Goal: Communication & Community: Answer question/provide support

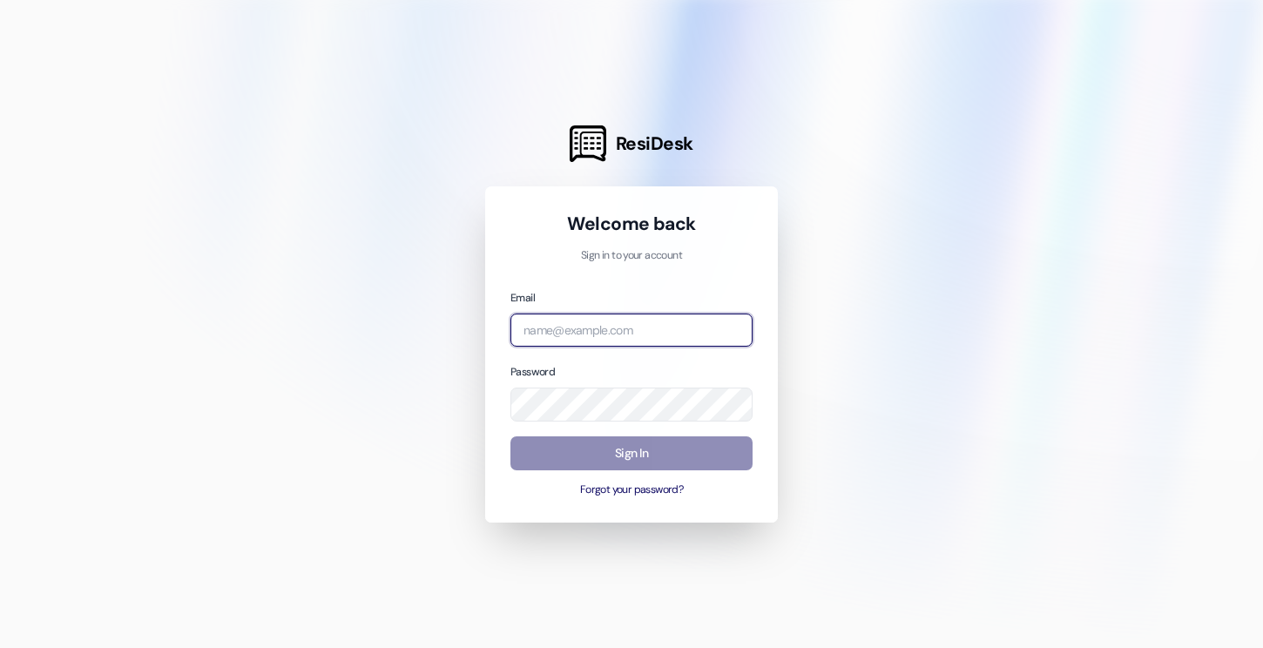
type input "[EMAIL_ADDRESS][DOMAIN_NAME]"
click at [642, 450] on button "Sign In" at bounding box center [631, 453] width 242 height 34
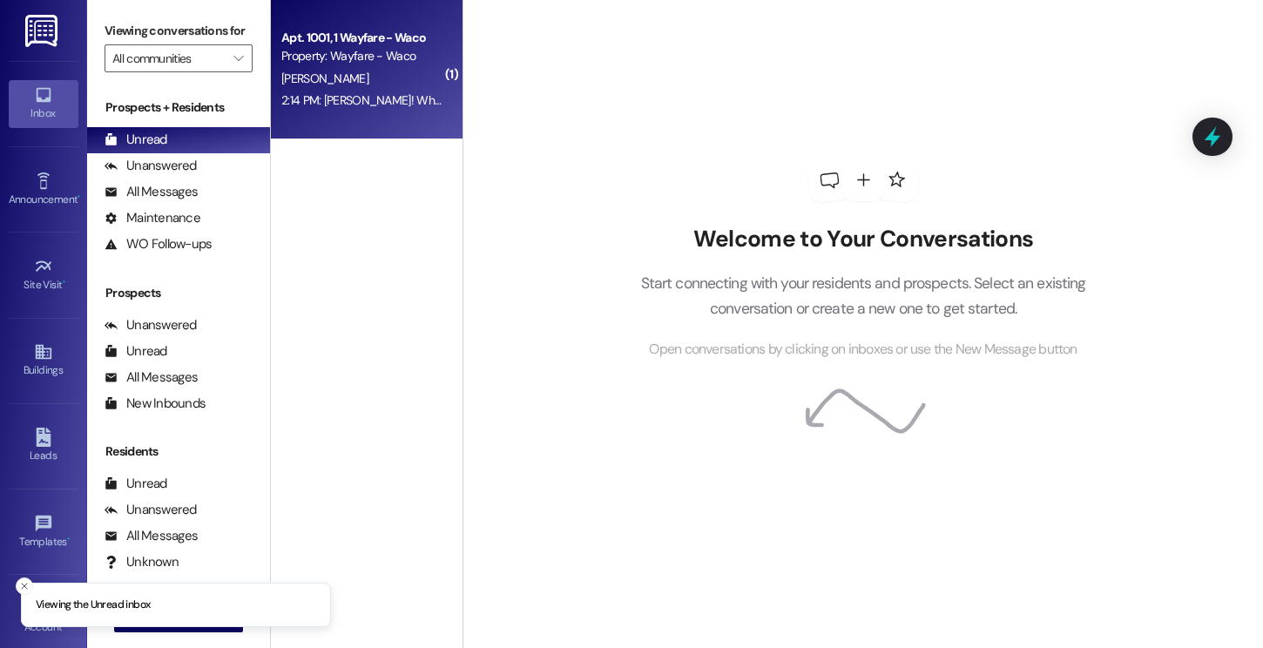
click at [310, 85] on span "[PERSON_NAME]" at bounding box center [324, 79] width 87 height 16
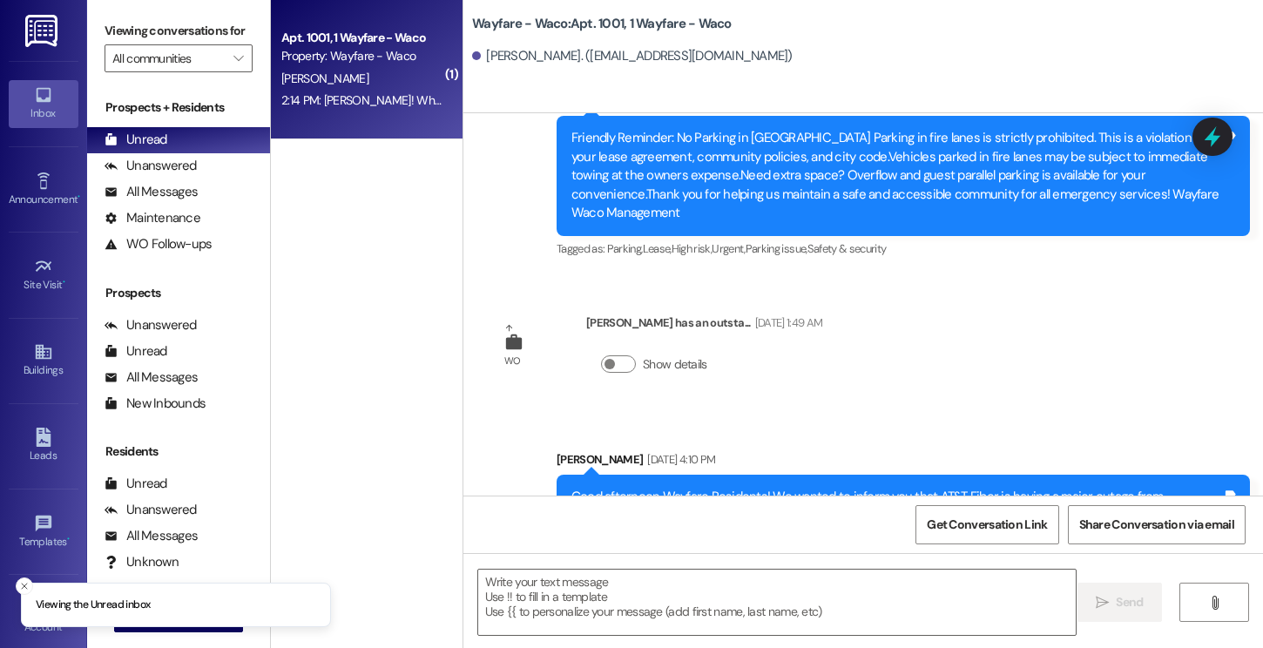
scroll to position [12615, 0]
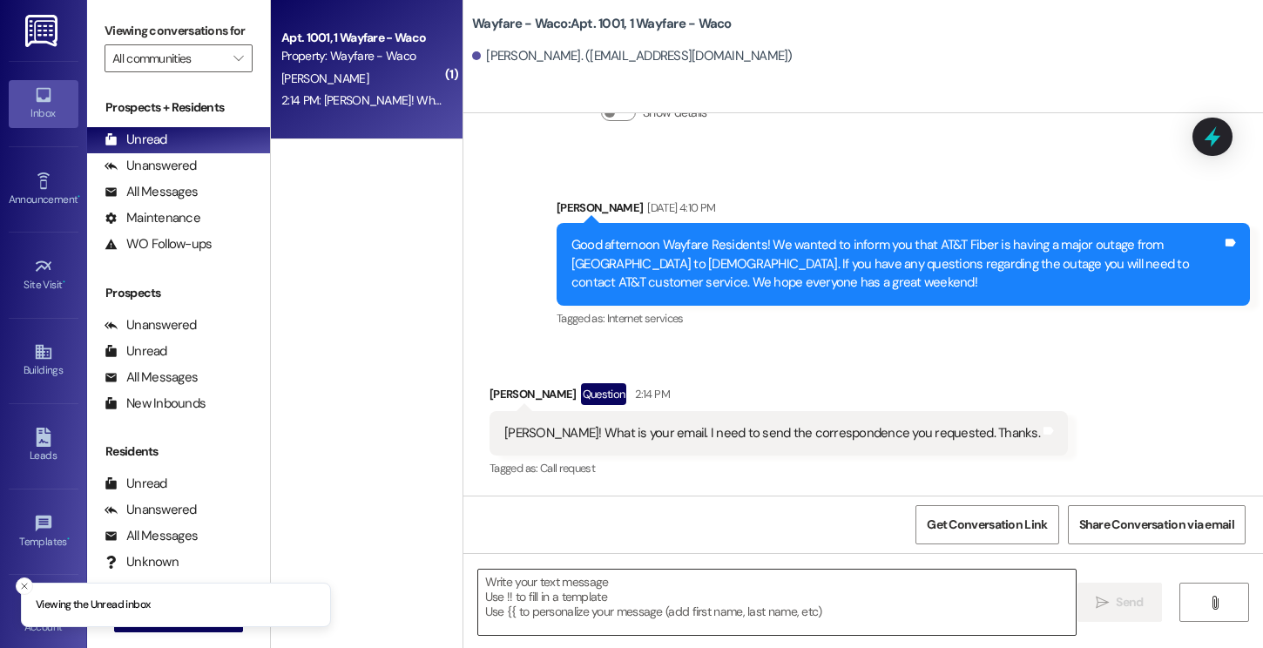
click at [665, 592] on textarea at bounding box center [777, 602] width 598 height 65
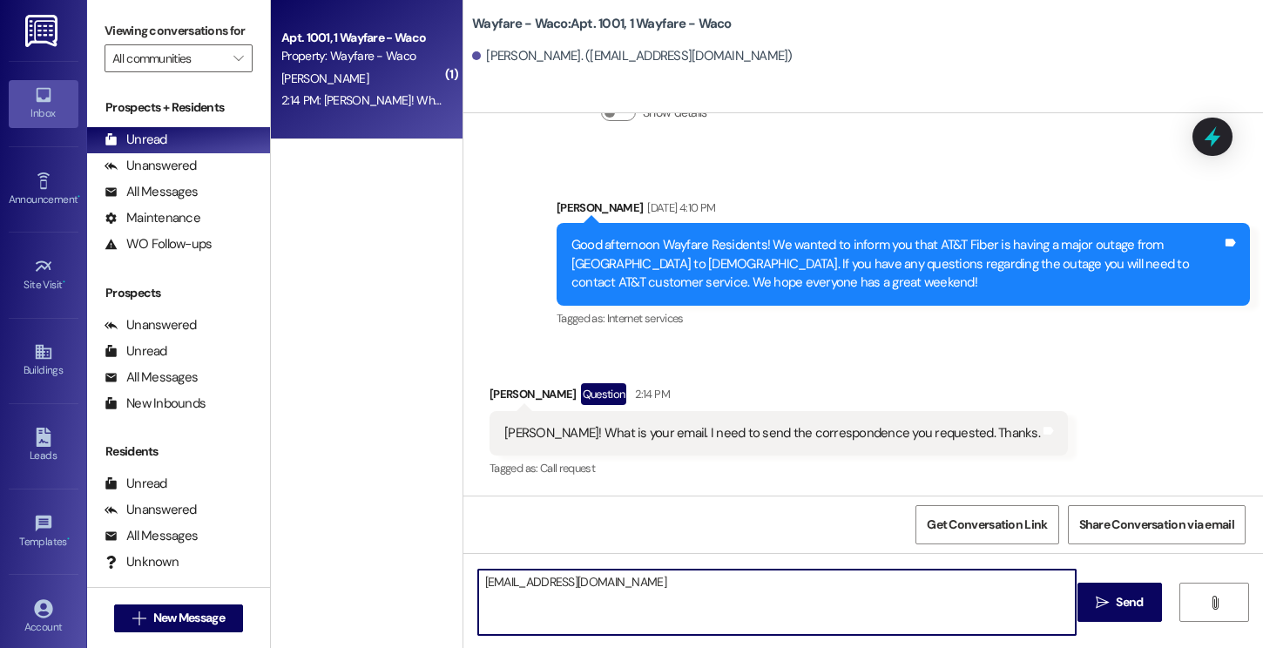
click at [744, 618] on textarea "[EMAIL_ADDRESS][DOMAIN_NAME]" at bounding box center [777, 602] width 598 height 65
type textarea "[EMAIL_ADDRESS][DOMAIN_NAME]"
click at [1117, 605] on span "Send" at bounding box center [1129, 602] width 27 height 18
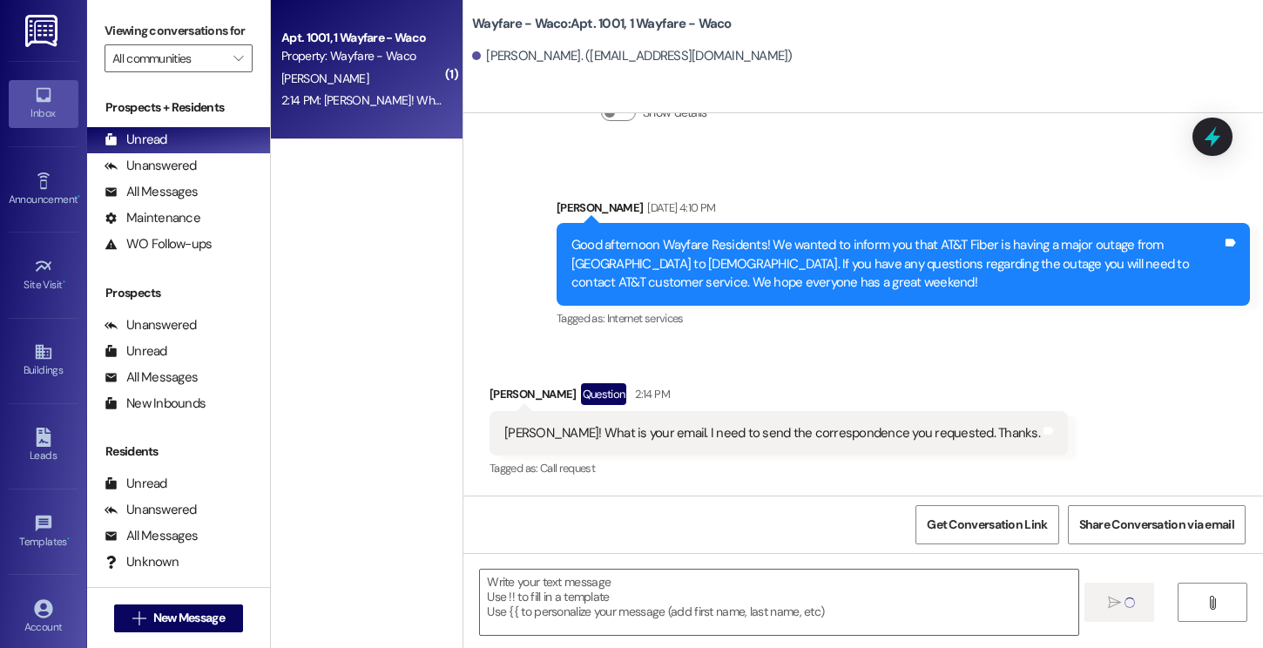
scroll to position [12614, 0]
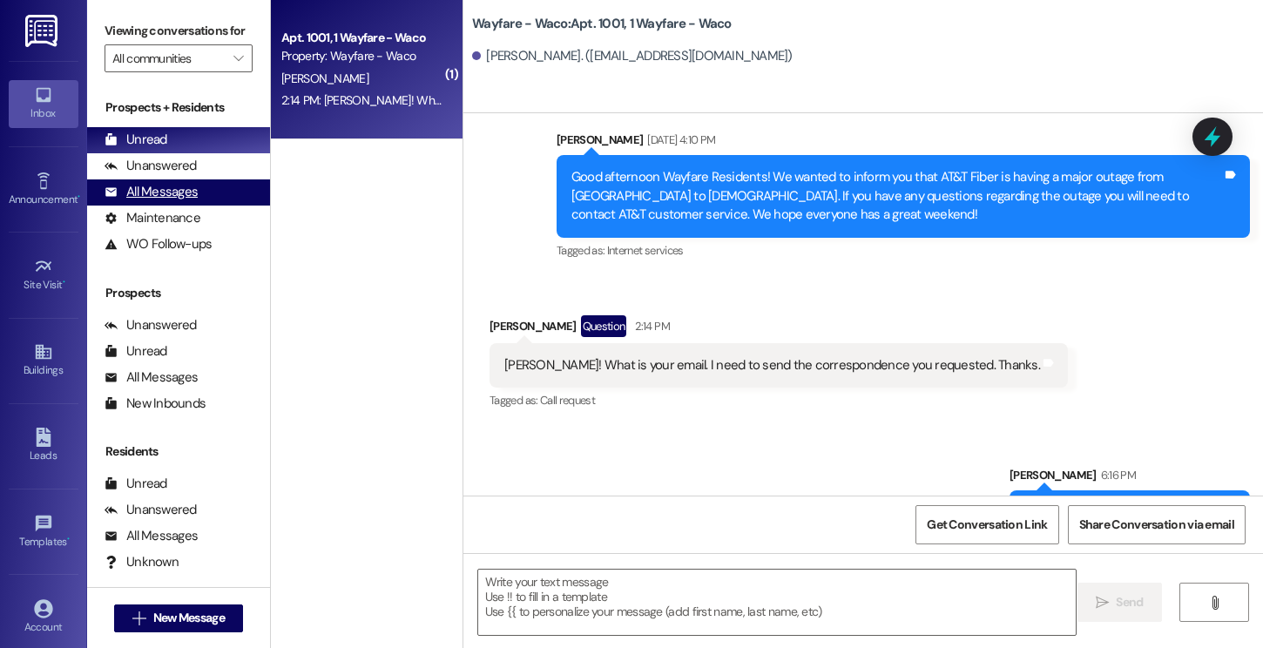
click at [133, 200] on div "All Messages (undefined)" at bounding box center [178, 192] width 183 height 26
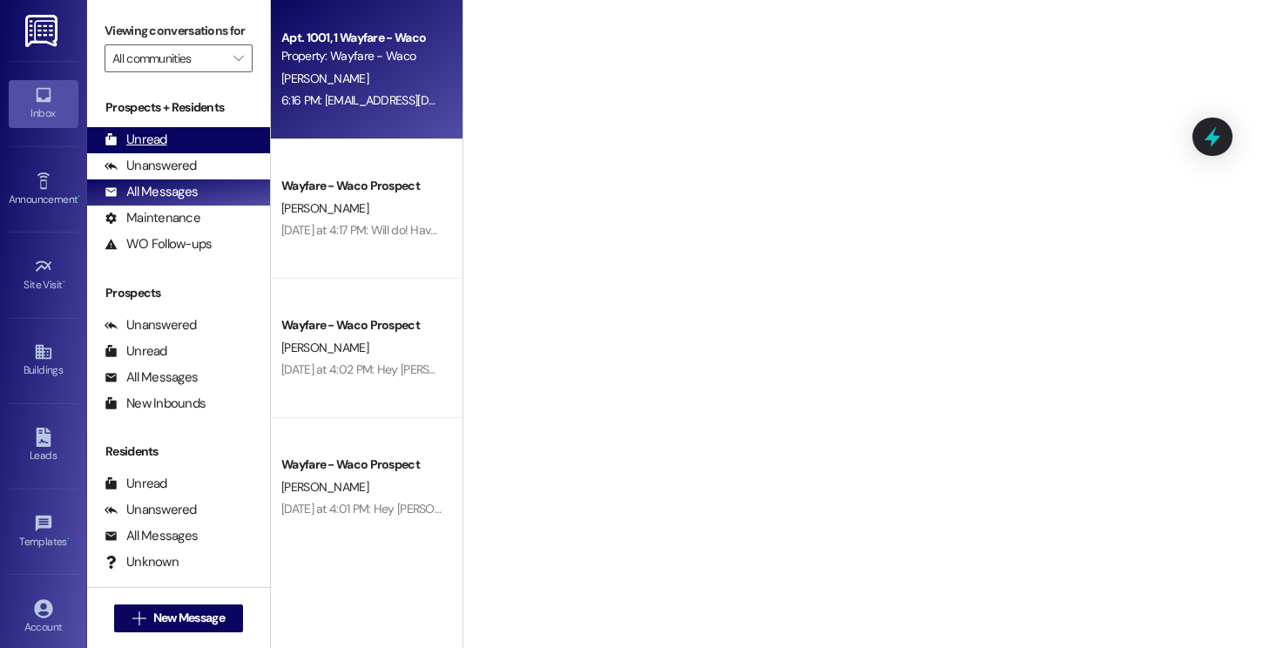
click at [161, 149] on div "Unread" at bounding box center [136, 140] width 63 height 18
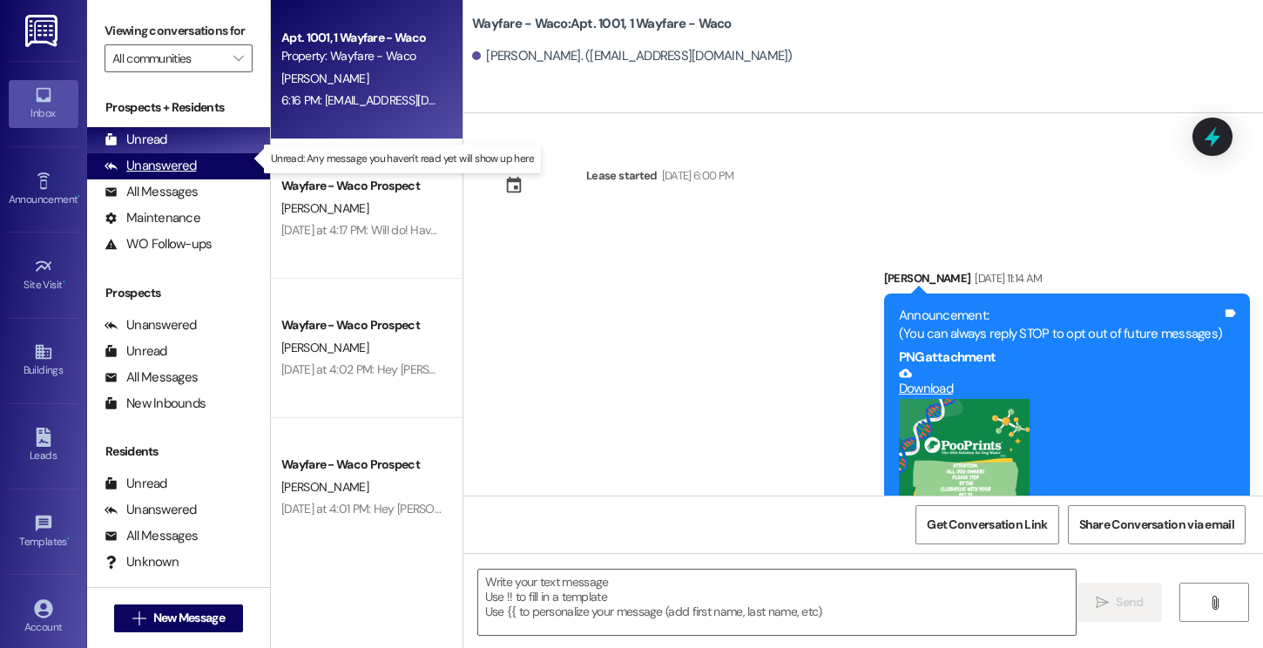
scroll to position [12737, 0]
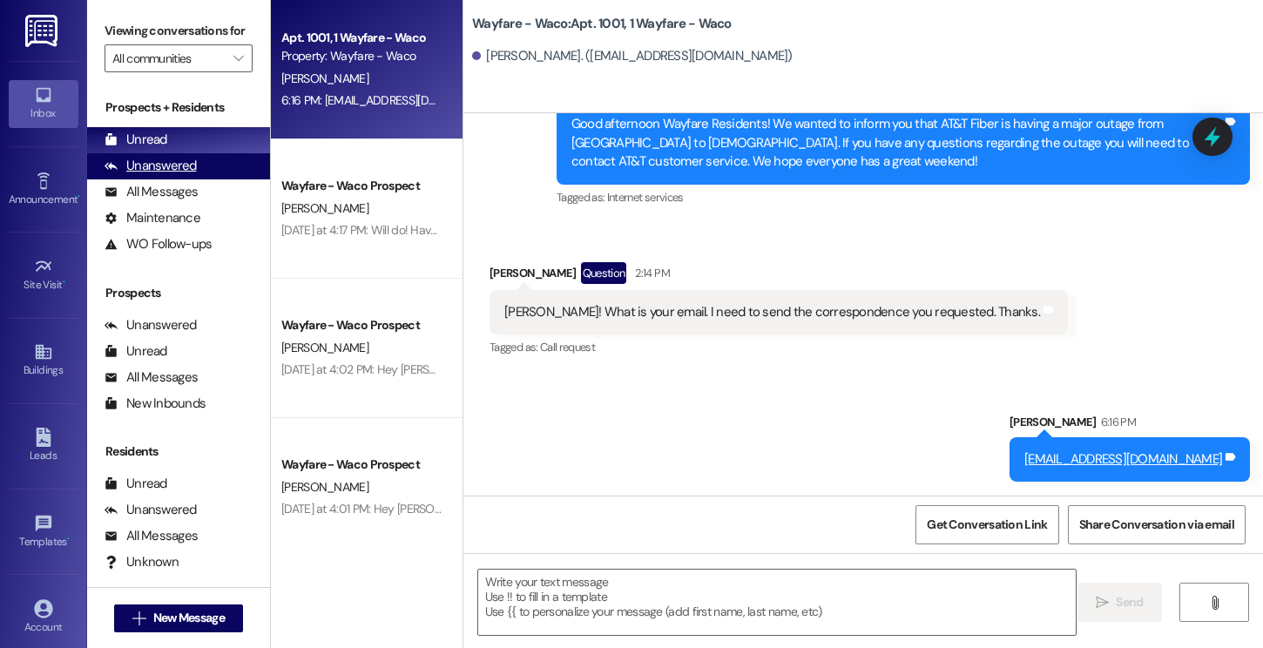
click at [161, 175] on div "Unanswered" at bounding box center [151, 166] width 92 height 18
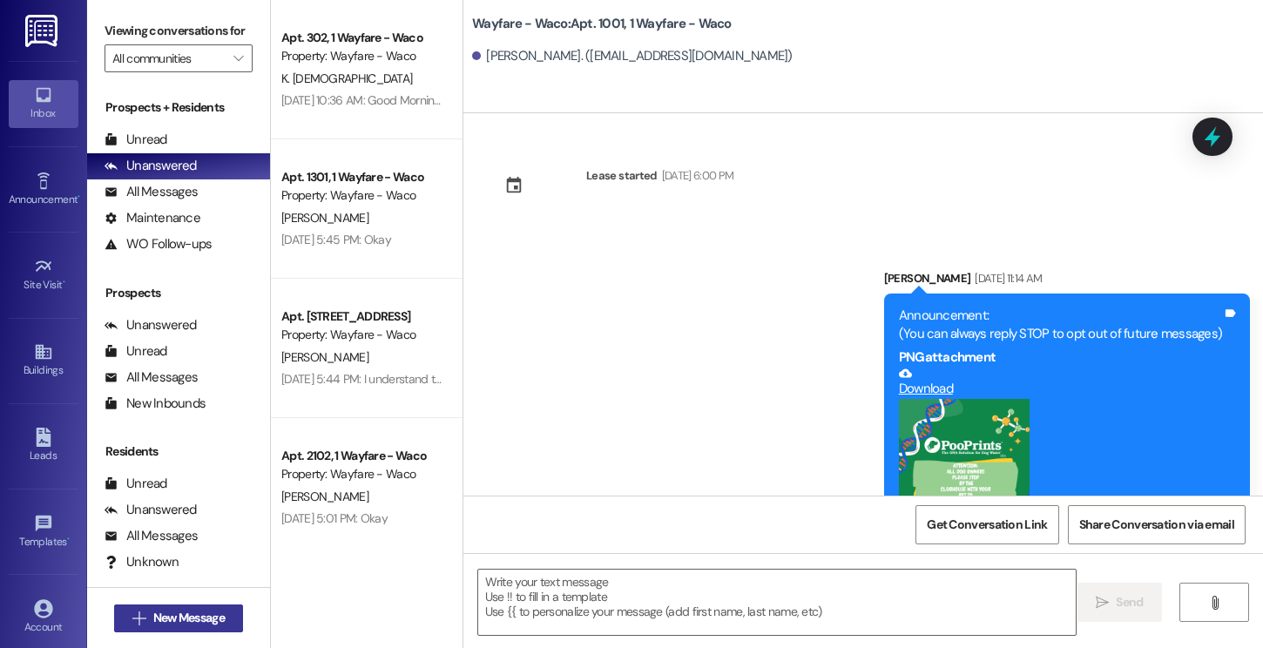
scroll to position [12614, 0]
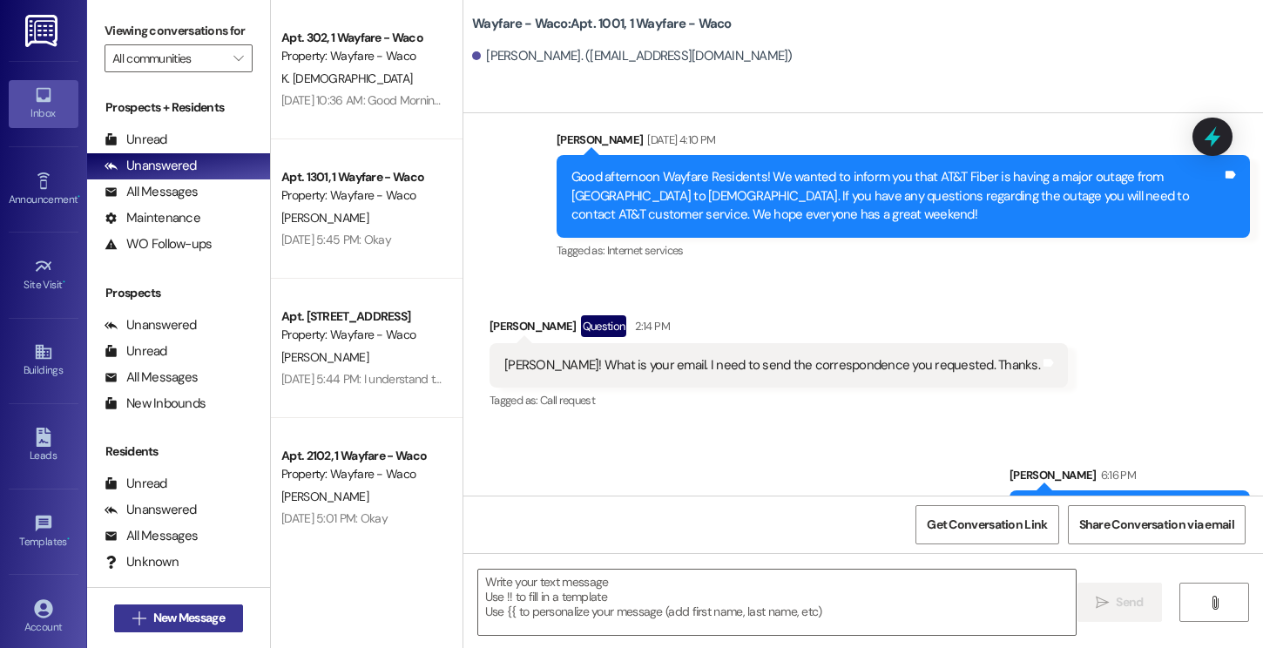
click at [162, 605] on button " New Message" at bounding box center [178, 619] width 129 height 28
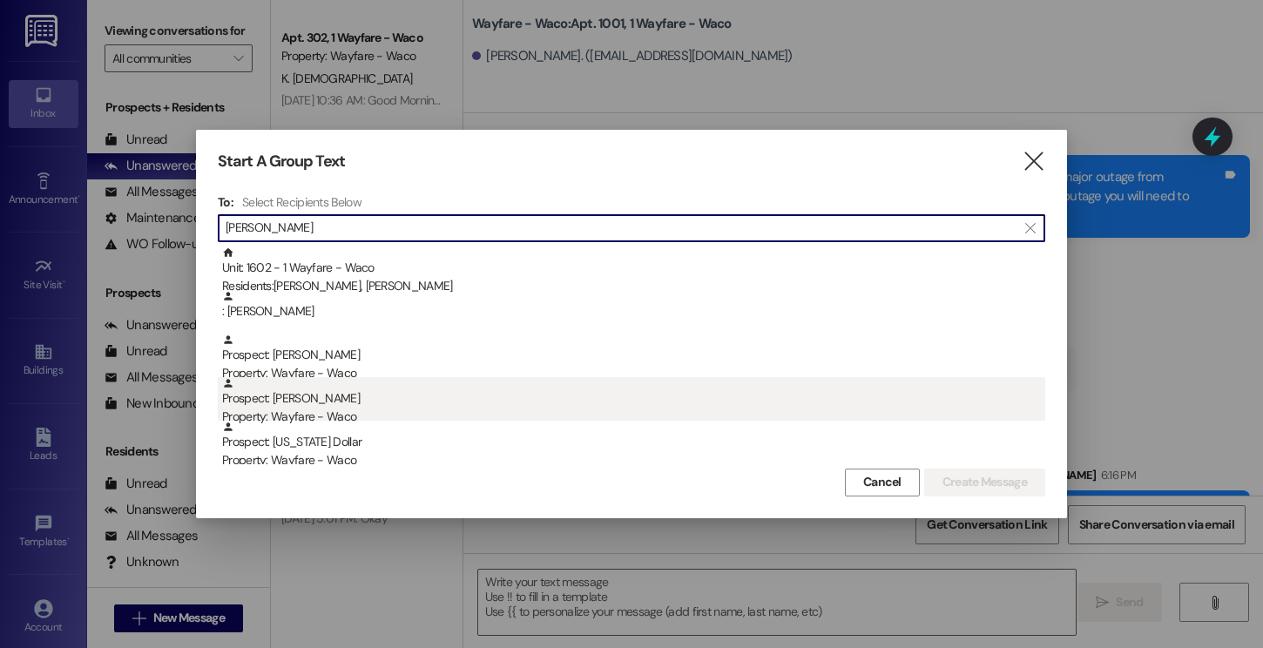
type input "[PERSON_NAME]"
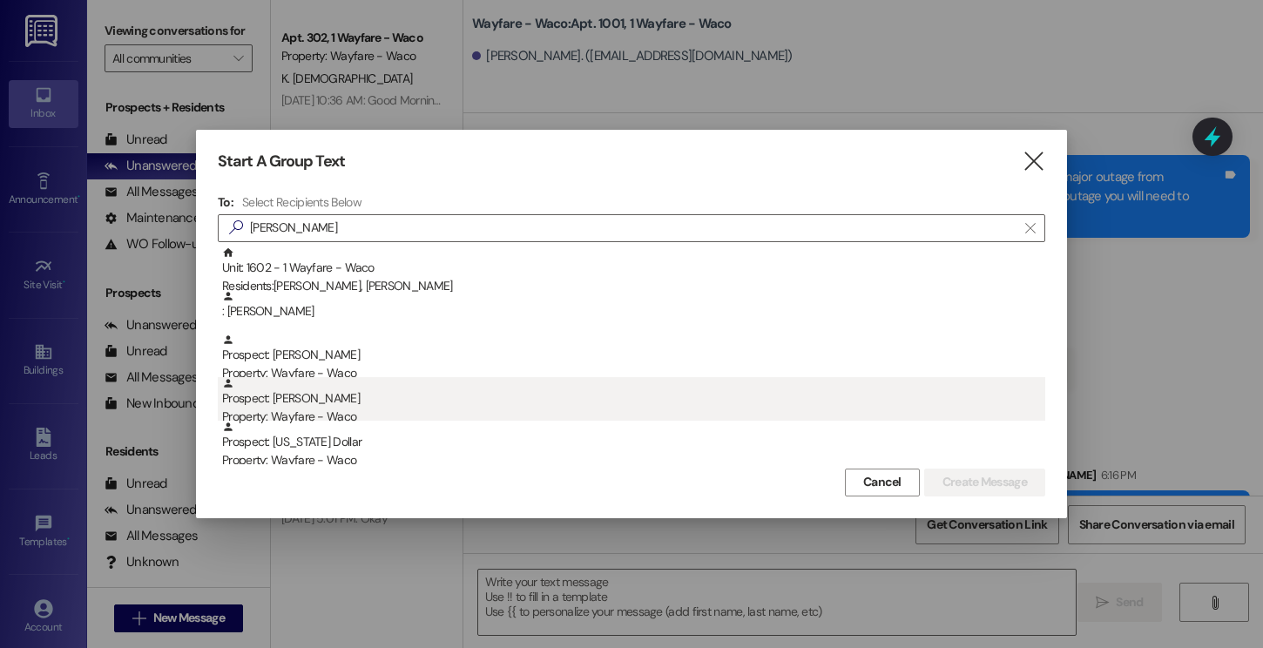
click at [388, 405] on div "Prospect: [PERSON_NAME] Property: Wayfare - Waco" at bounding box center [633, 402] width 823 height 50
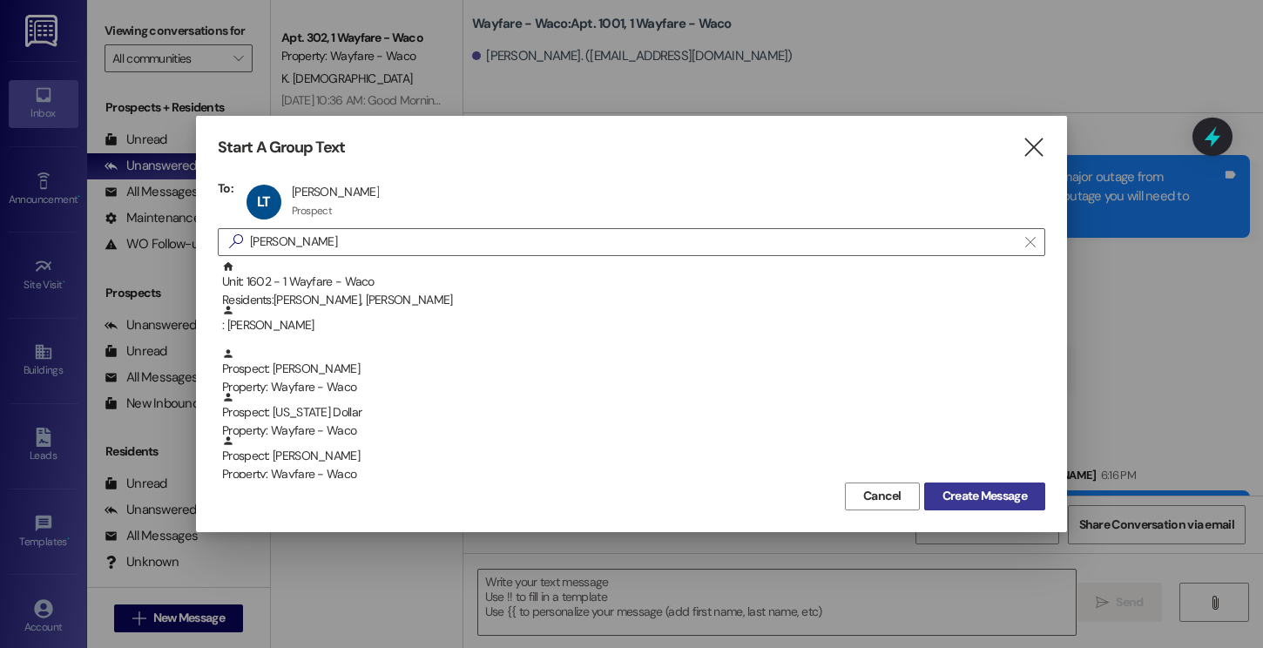
click at [977, 490] on span "Create Message" at bounding box center [985, 496] width 85 height 18
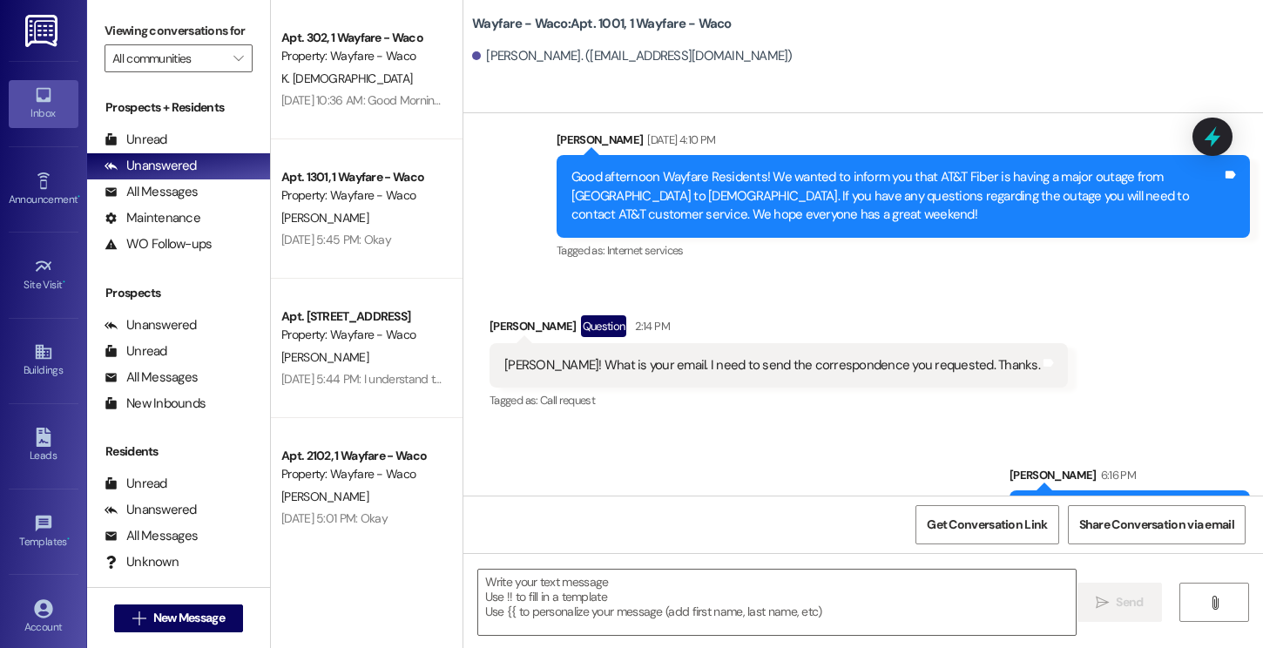
scroll to position [664, 0]
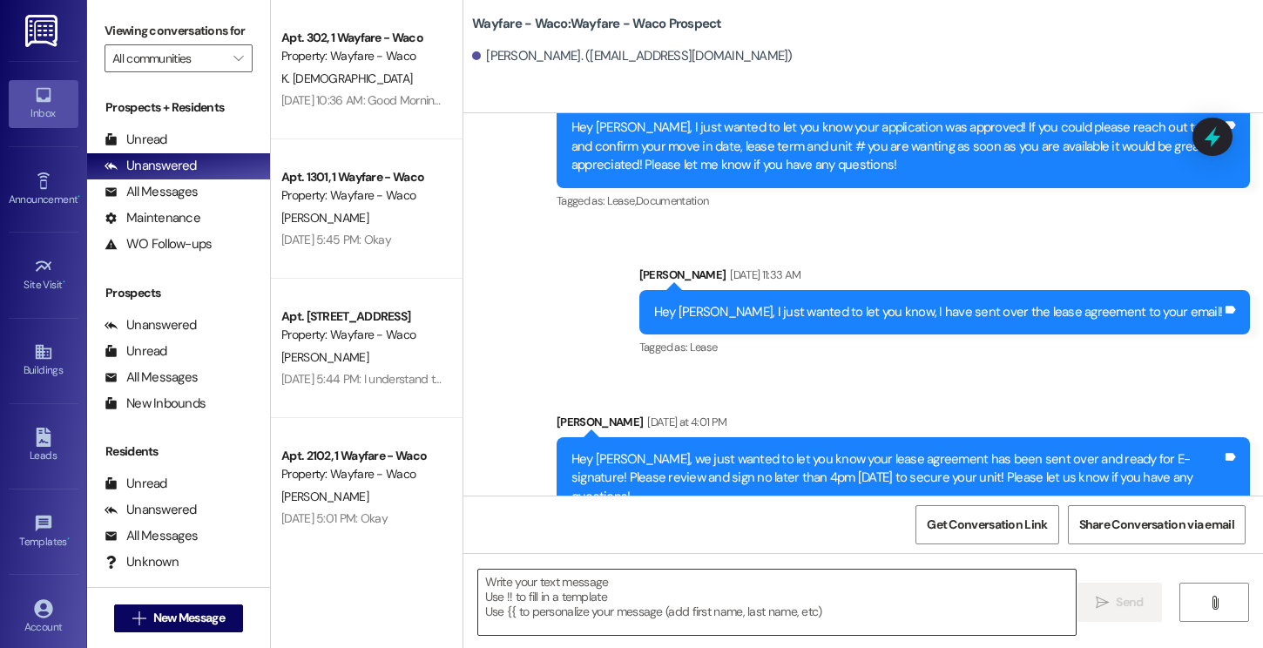
click at [702, 595] on textarea at bounding box center [777, 602] width 598 height 65
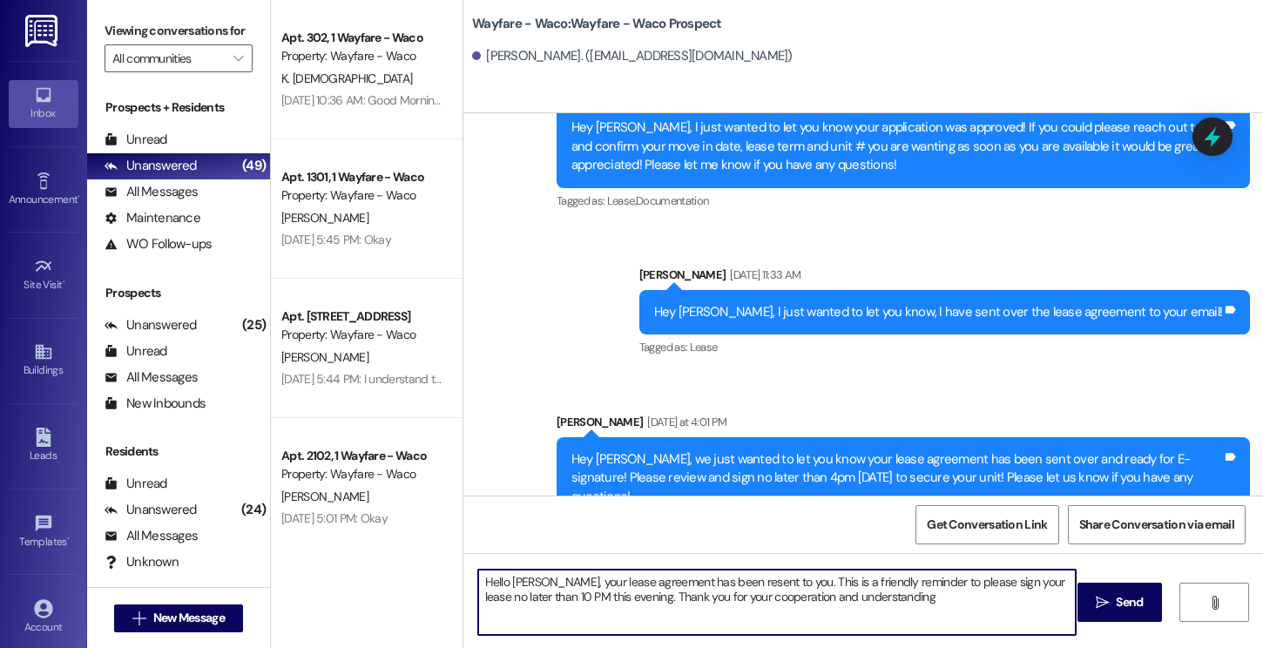
click at [721, 579] on textarea "Hello [PERSON_NAME], your lease agreement has been resent to you. This is a fri…" at bounding box center [777, 602] width 598 height 65
click at [821, 607] on textarea "Hello [PERSON_NAME], your lease agreement has been resent to you. This is a fri…" at bounding box center [777, 602] width 598 height 65
type textarea "Hello [PERSON_NAME], your lease agreement has been resent to you. This is a fri…"
click at [1119, 589] on button " Send" at bounding box center [1120, 602] width 85 height 39
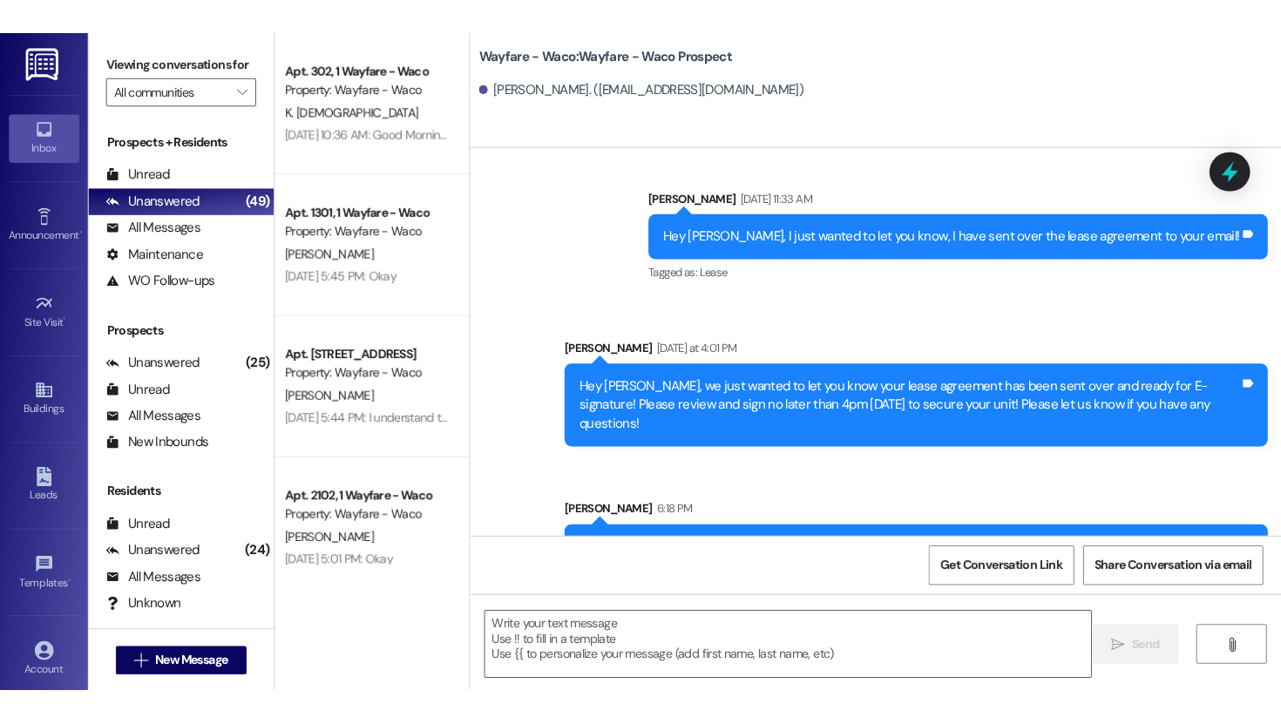
scroll to position [804, 0]
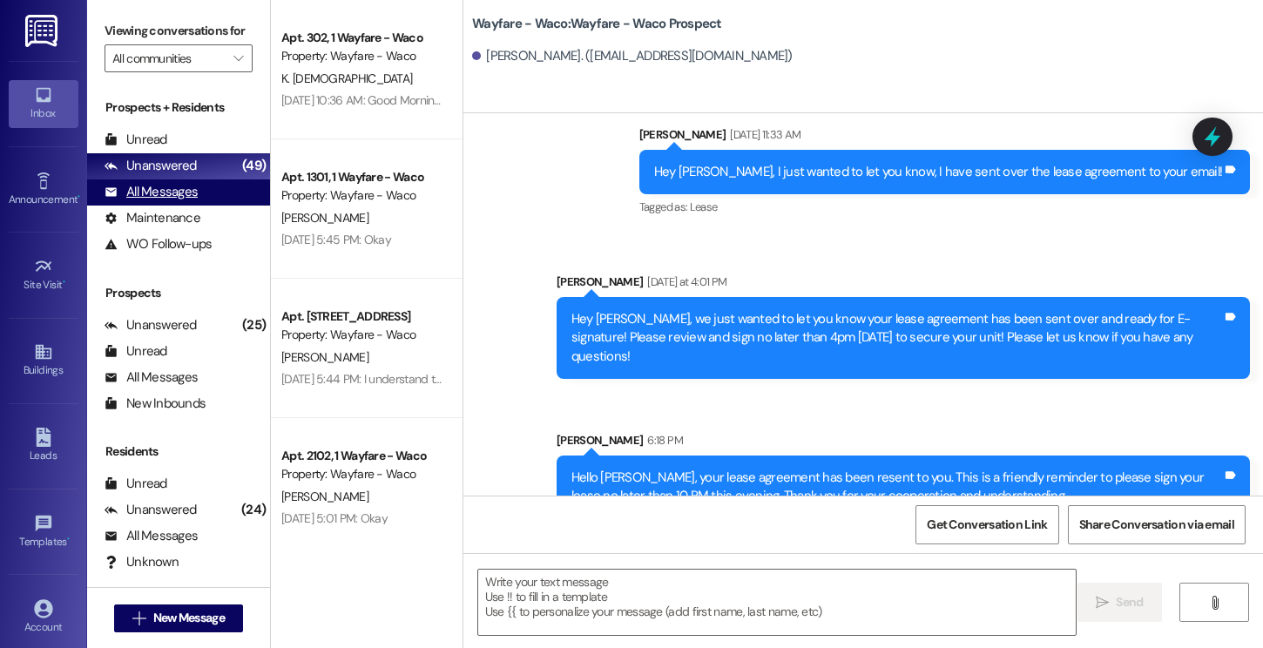
click at [179, 201] on div "All Messages" at bounding box center [151, 192] width 93 height 18
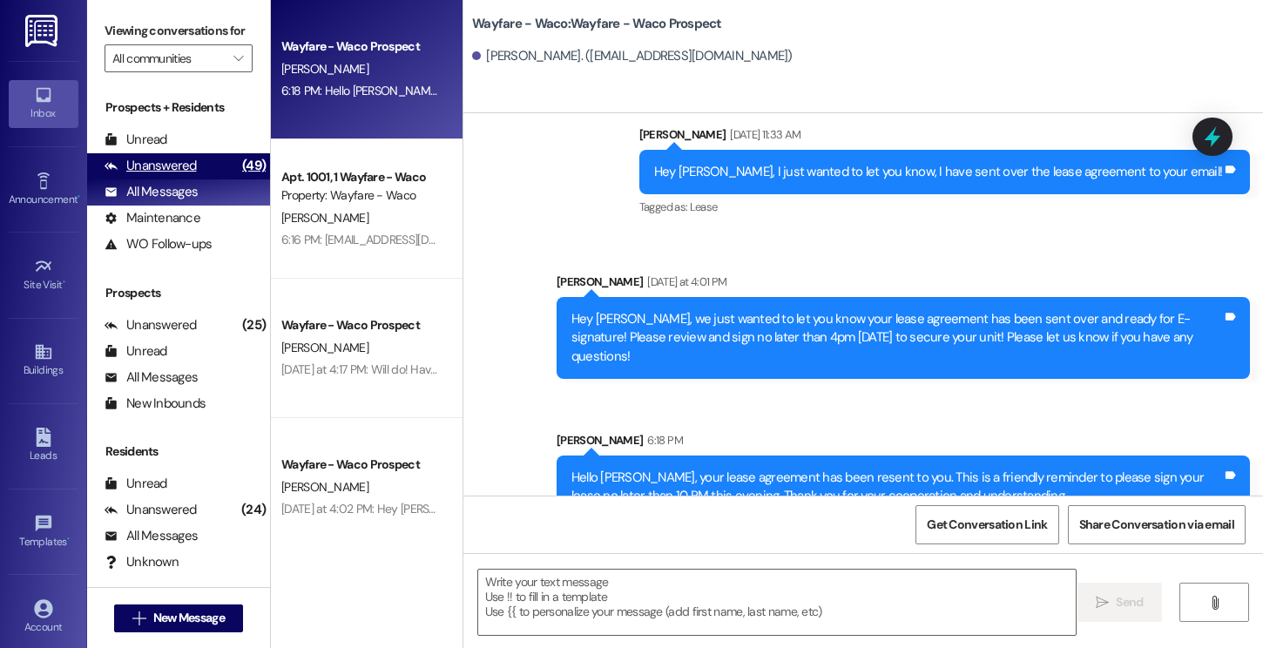
click at [152, 175] on div "Unanswered" at bounding box center [151, 166] width 92 height 18
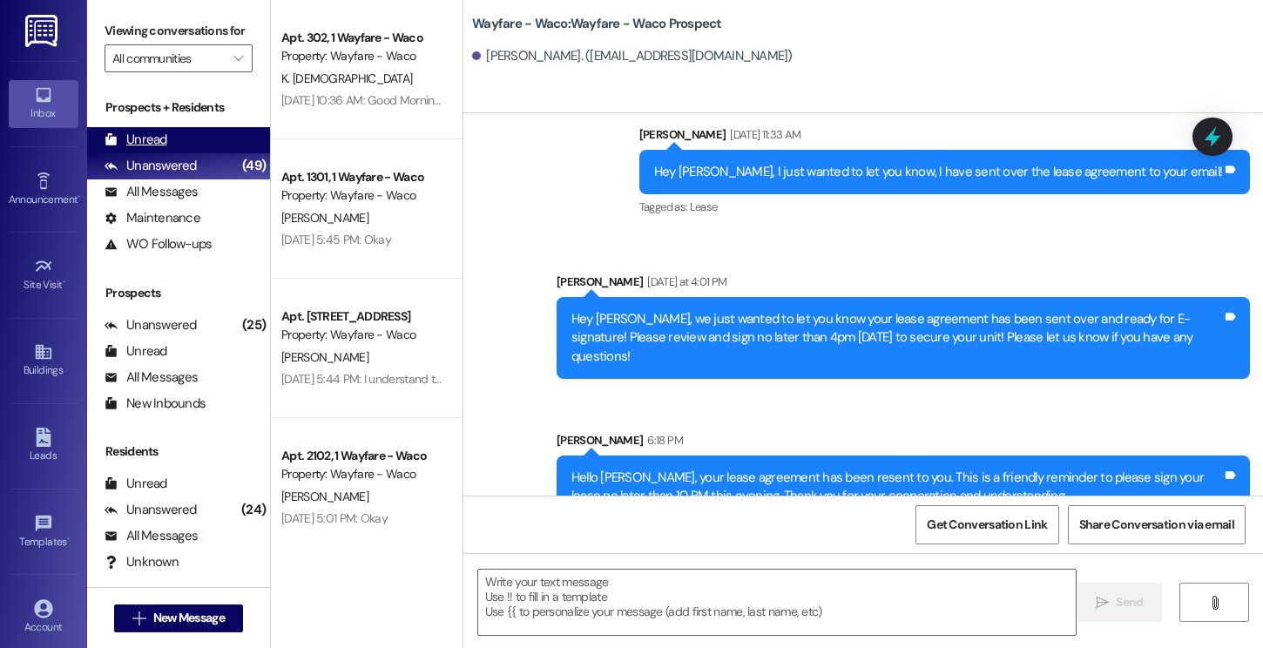
click at [151, 149] on div "Unread" at bounding box center [136, 140] width 63 height 18
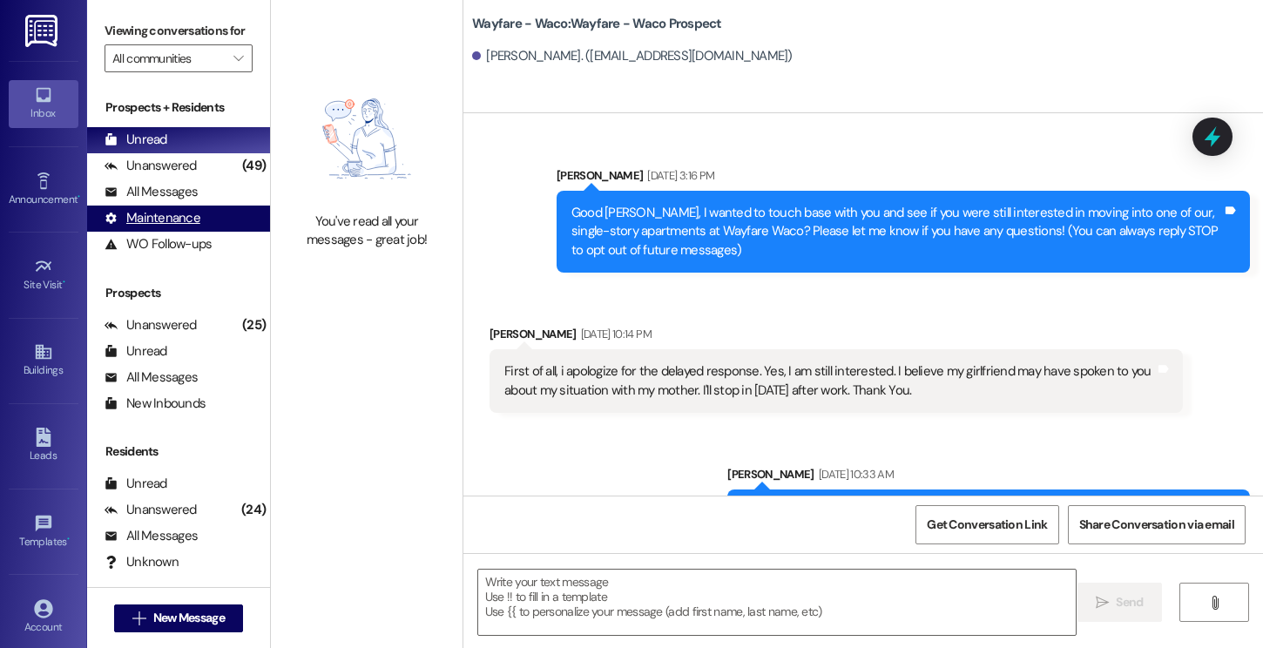
click at [180, 223] on div "Maintenance (undefined)" at bounding box center [178, 219] width 183 height 26
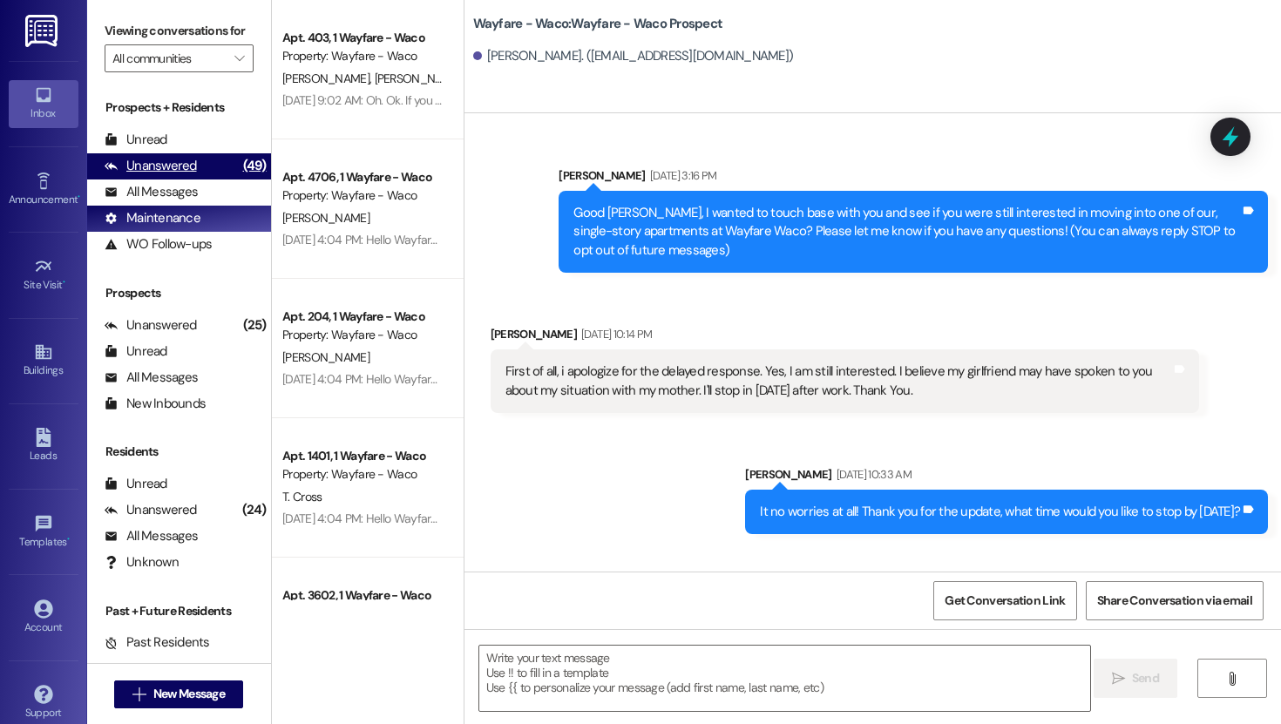
click at [179, 175] on div "Unanswered" at bounding box center [151, 166] width 92 height 18
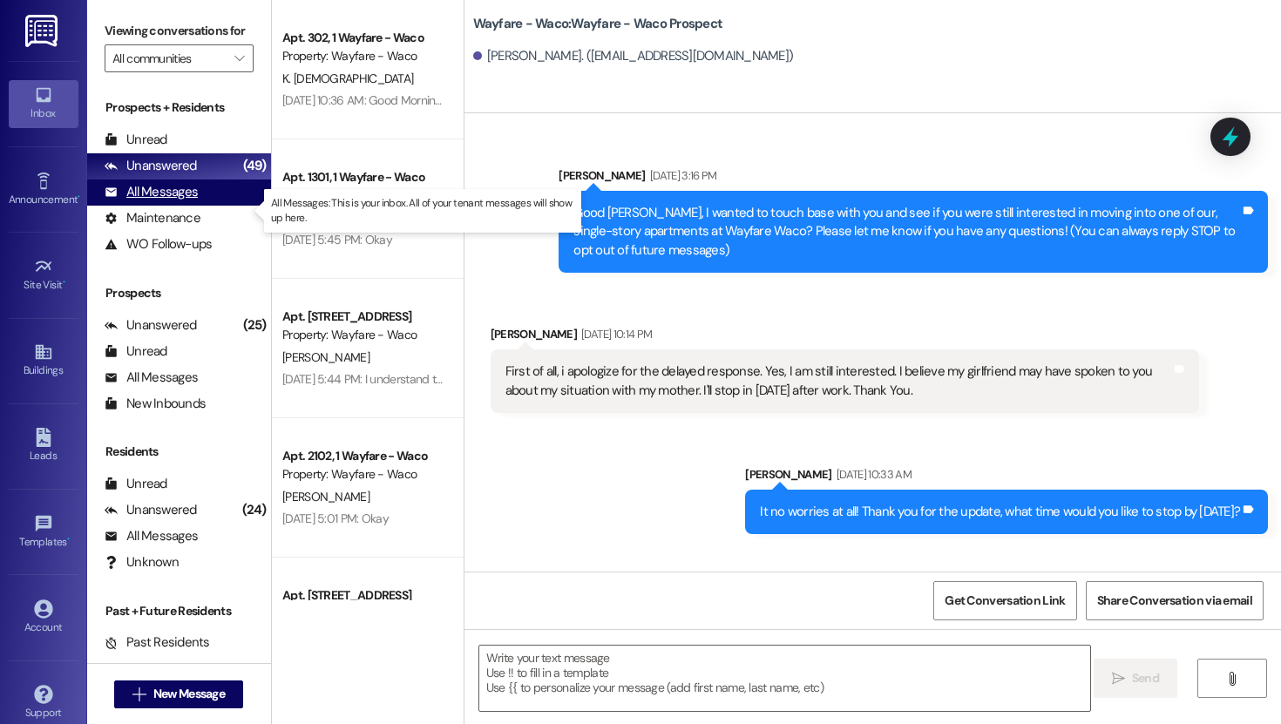
click at [172, 201] on div "All Messages" at bounding box center [151, 192] width 93 height 18
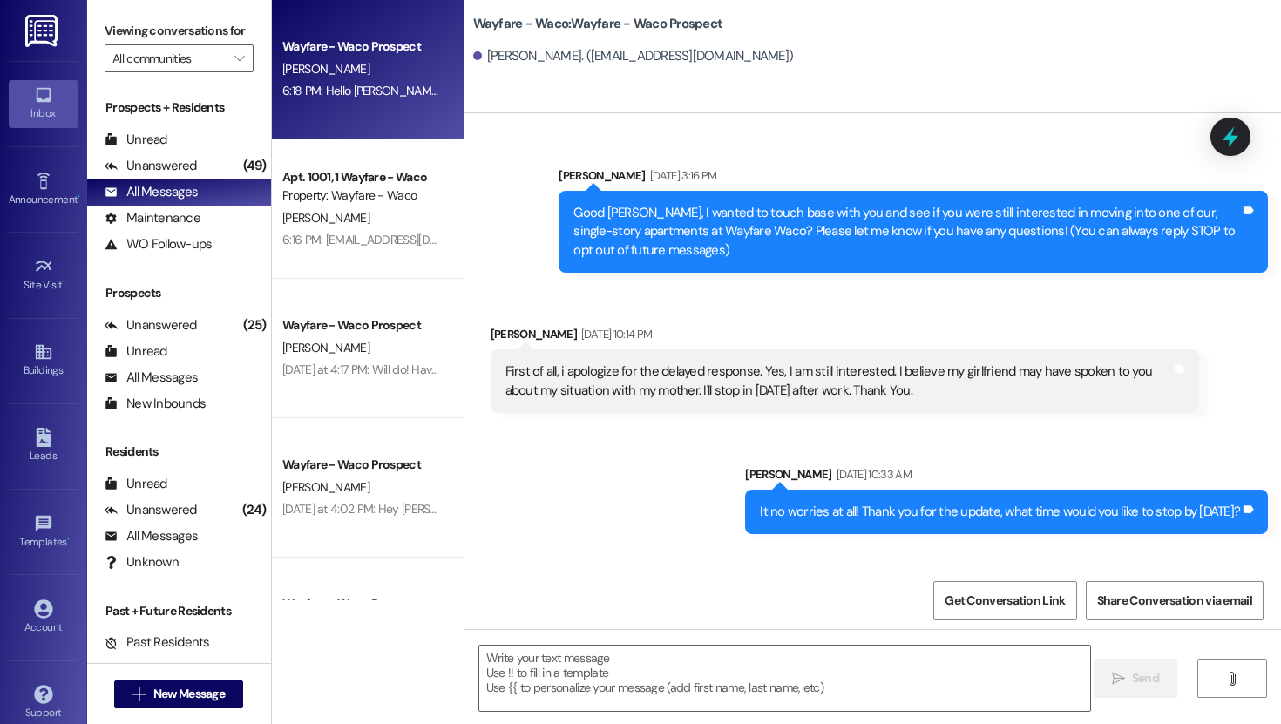
click at [379, 86] on div "6:18 PM: Hello [PERSON_NAME], your lease agreement has been resent to you. This…" at bounding box center [820, 91] width 1077 height 16
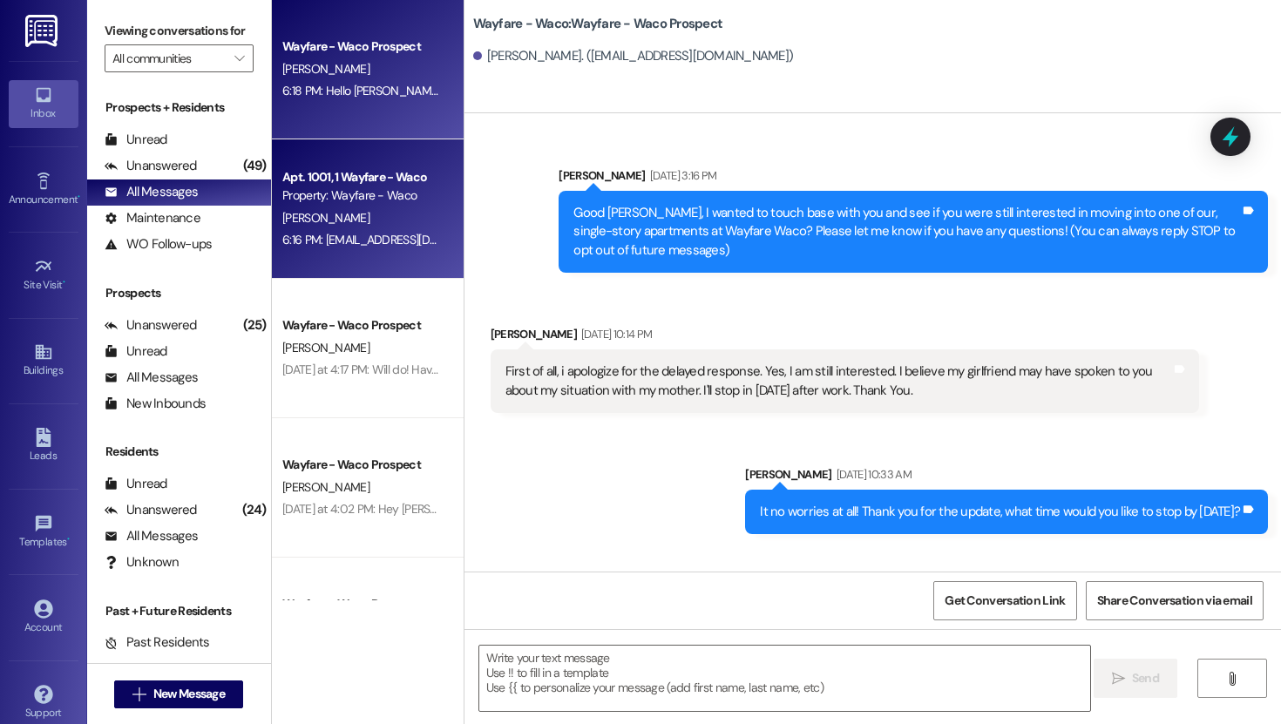
click at [364, 176] on div "Apt. 1001, 1 Wayfare - Waco" at bounding box center [362, 177] width 161 height 18
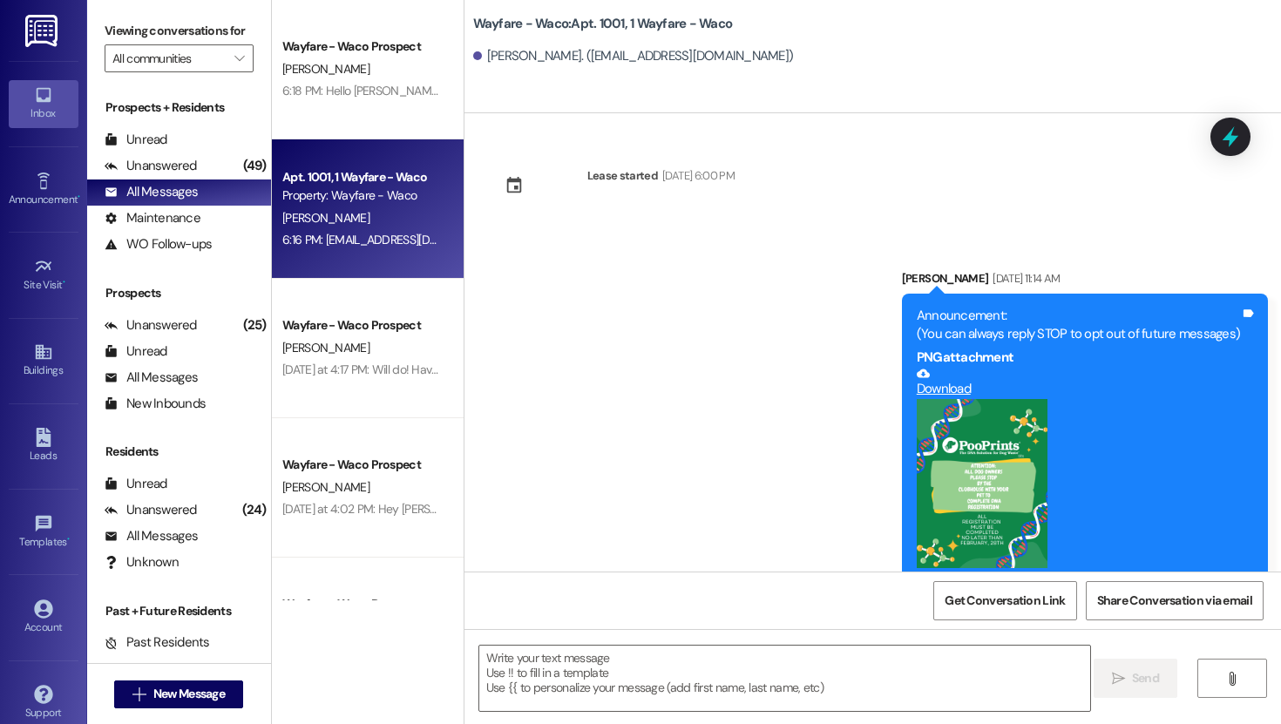
scroll to position [12642, 0]
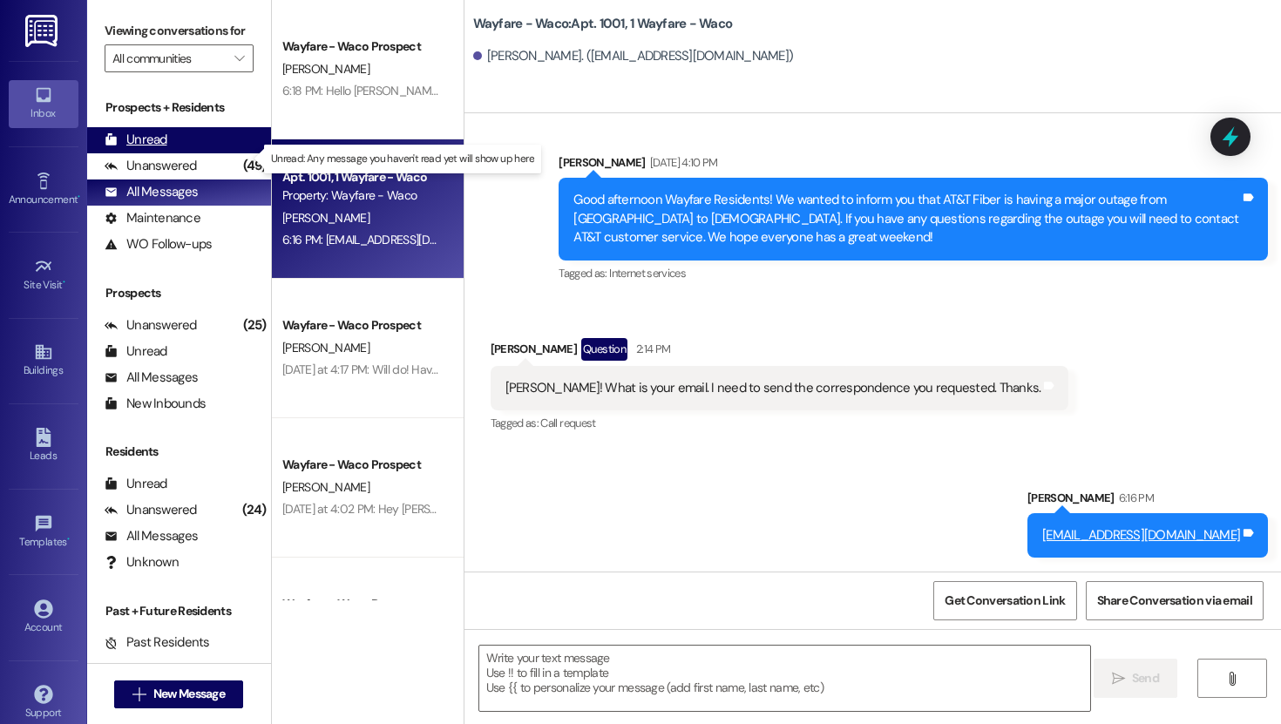
click at [139, 149] on div "Unread" at bounding box center [136, 140] width 63 height 18
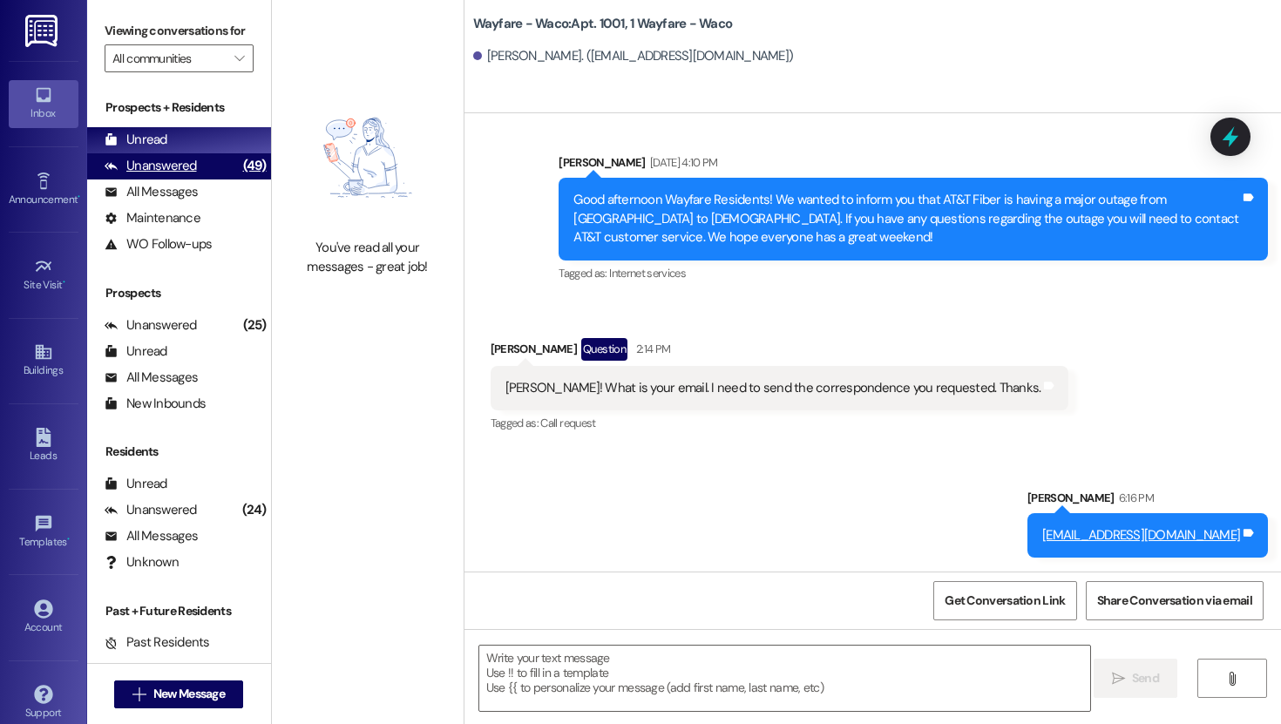
click at [134, 175] on div "Unanswered" at bounding box center [151, 166] width 92 height 18
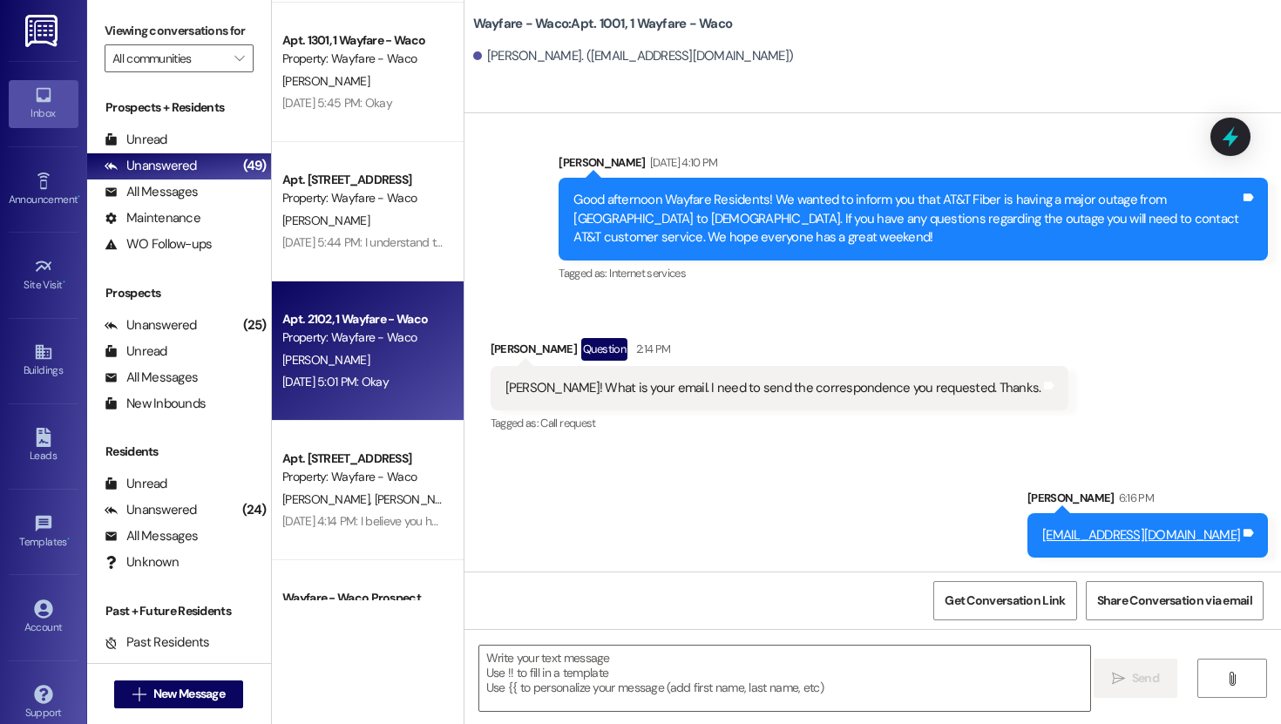
scroll to position [0, 0]
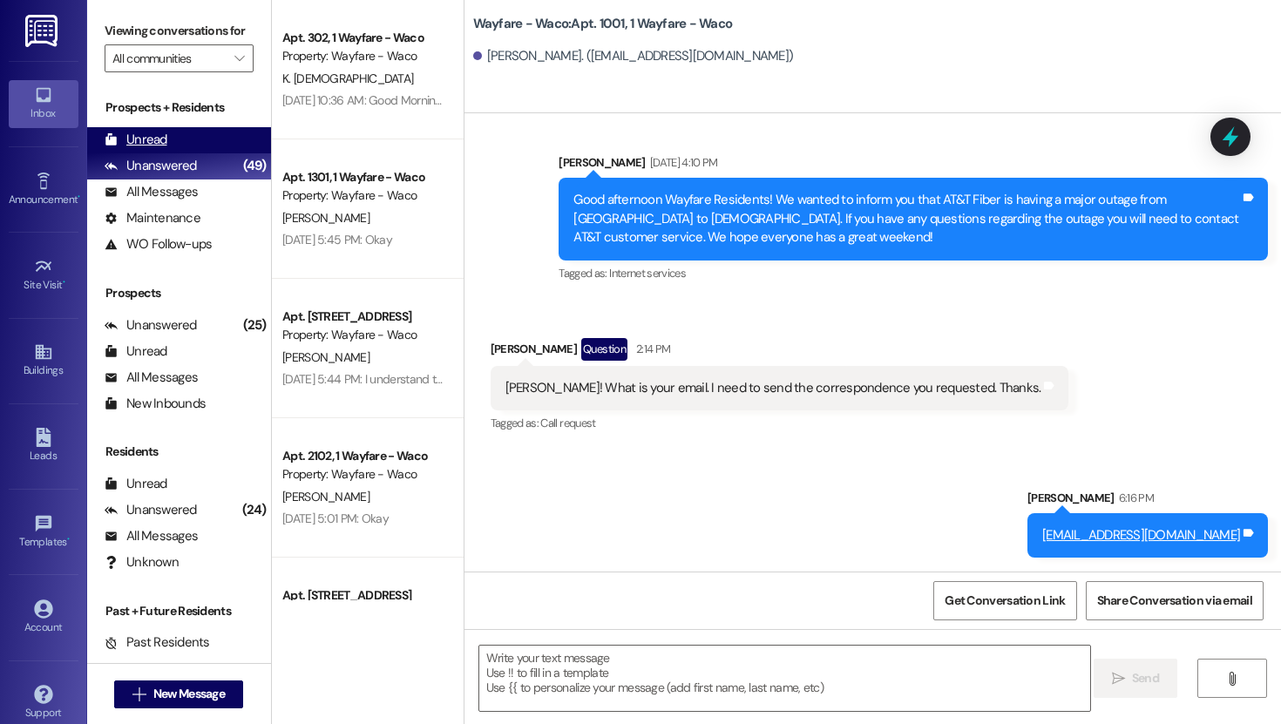
click at [189, 146] on div "Unread (0)" at bounding box center [179, 140] width 184 height 26
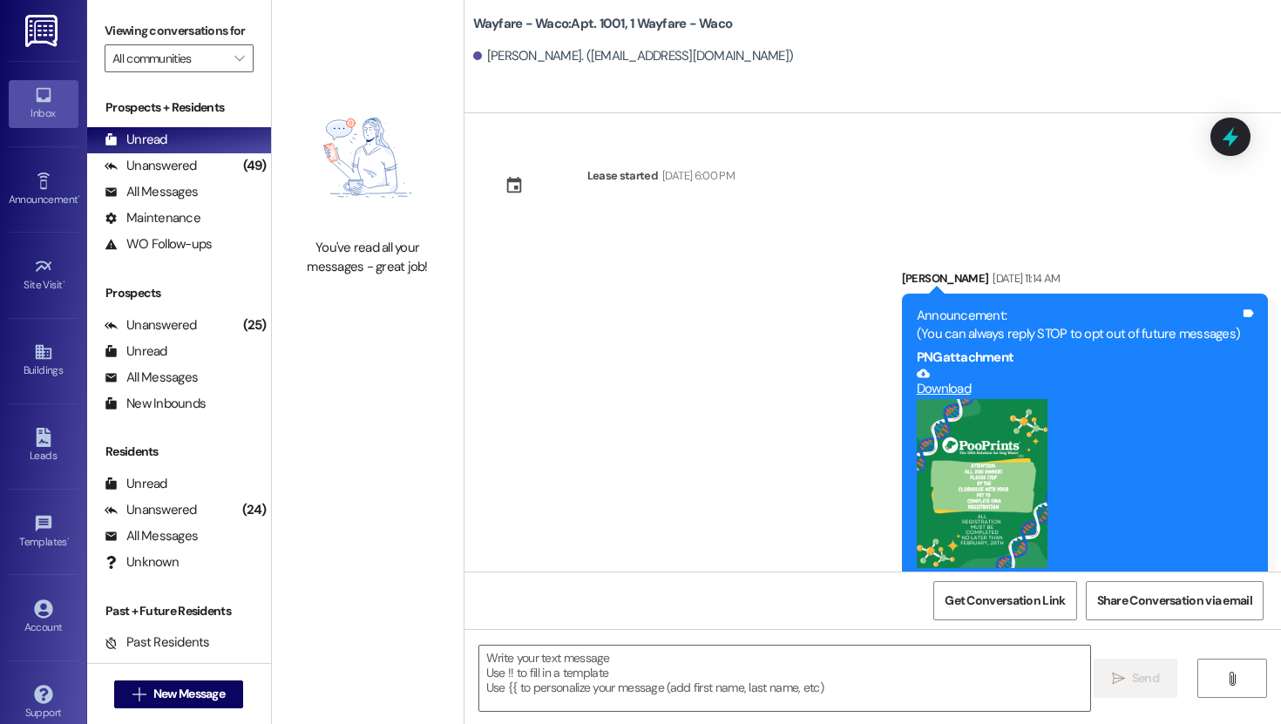
scroll to position [12642, 0]
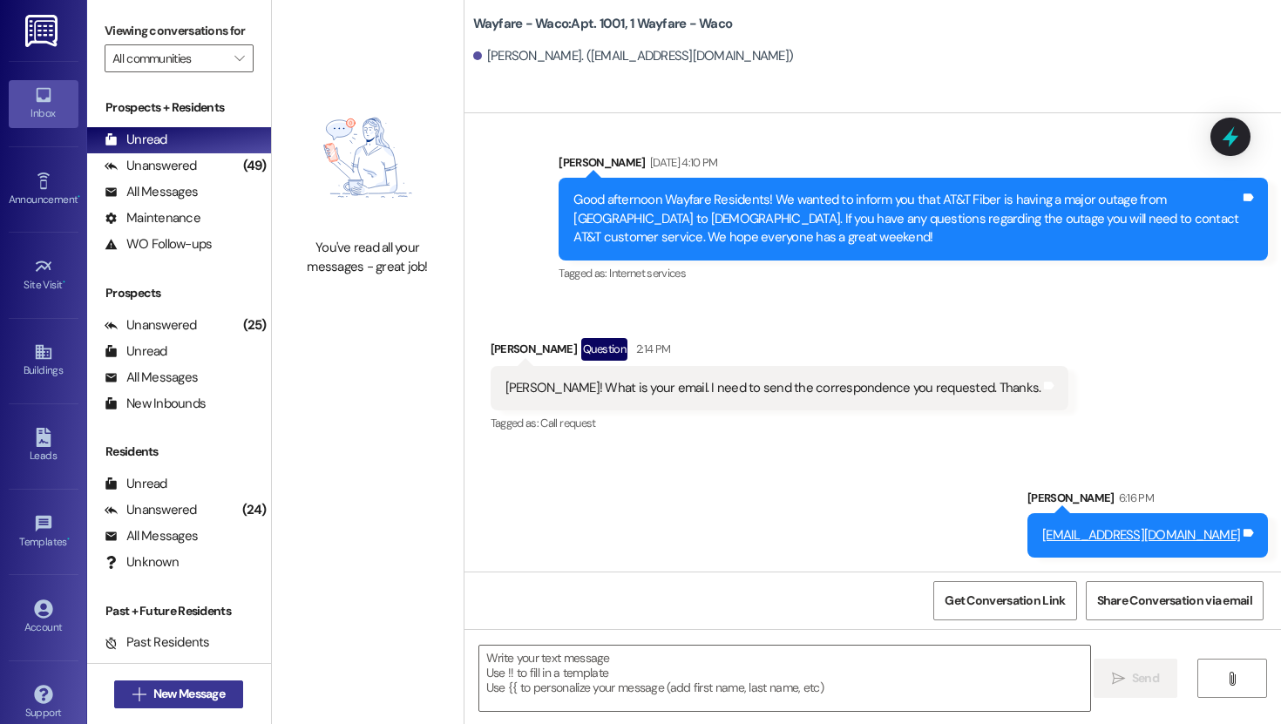
click at [168, 647] on span "New Message" at bounding box center [188, 694] width 71 height 18
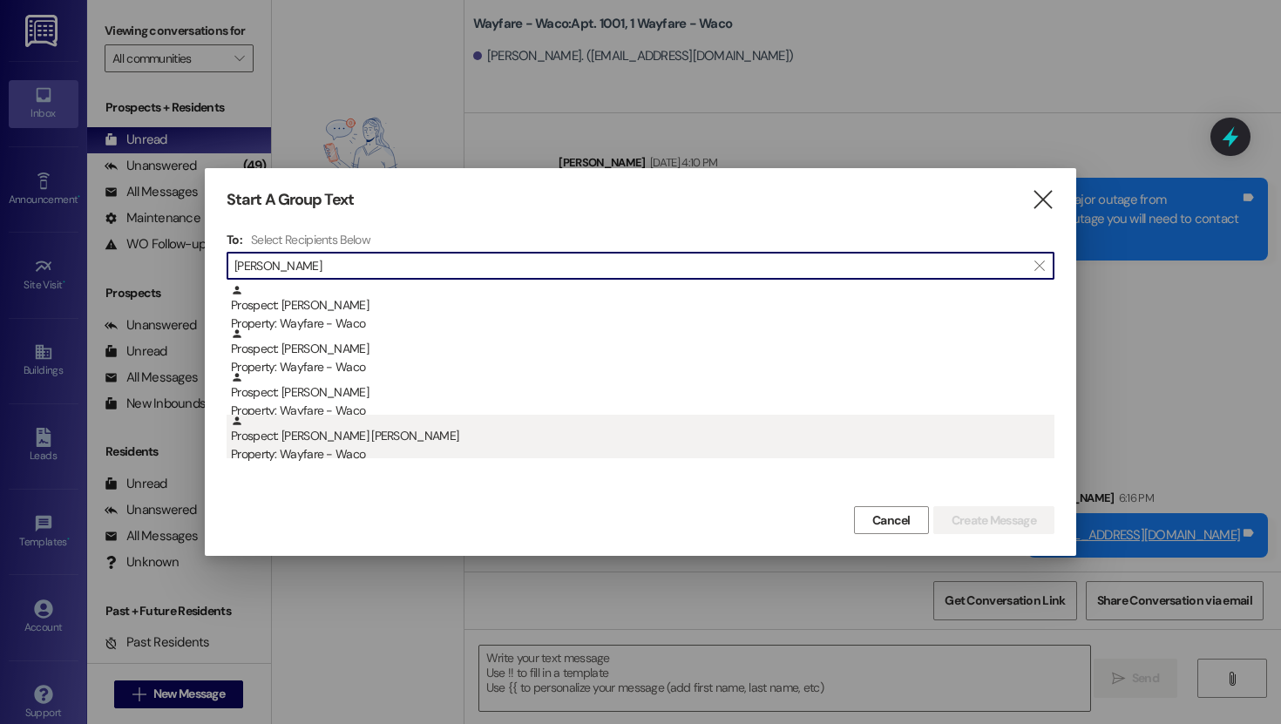
type input "[PERSON_NAME]"
click at [370, 454] on div "Property: Wayfare - Waco" at bounding box center [642, 454] width 823 height 18
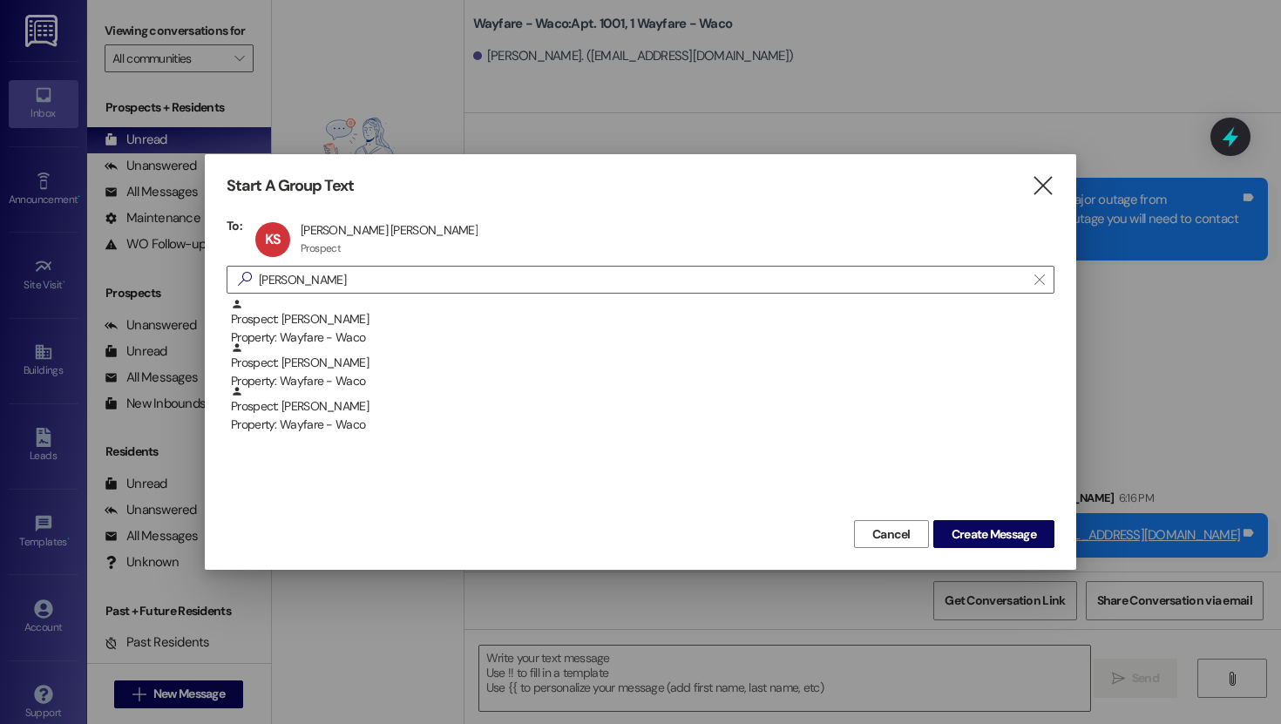
click at [973, 550] on div "Start A Group Text  To: KS [PERSON_NAME] [PERSON_NAME] [PERSON_NAME] [PERSON_N…" at bounding box center [640, 362] width 871 height 416
click at [974, 533] on span "Create Message" at bounding box center [993, 534] width 85 height 18
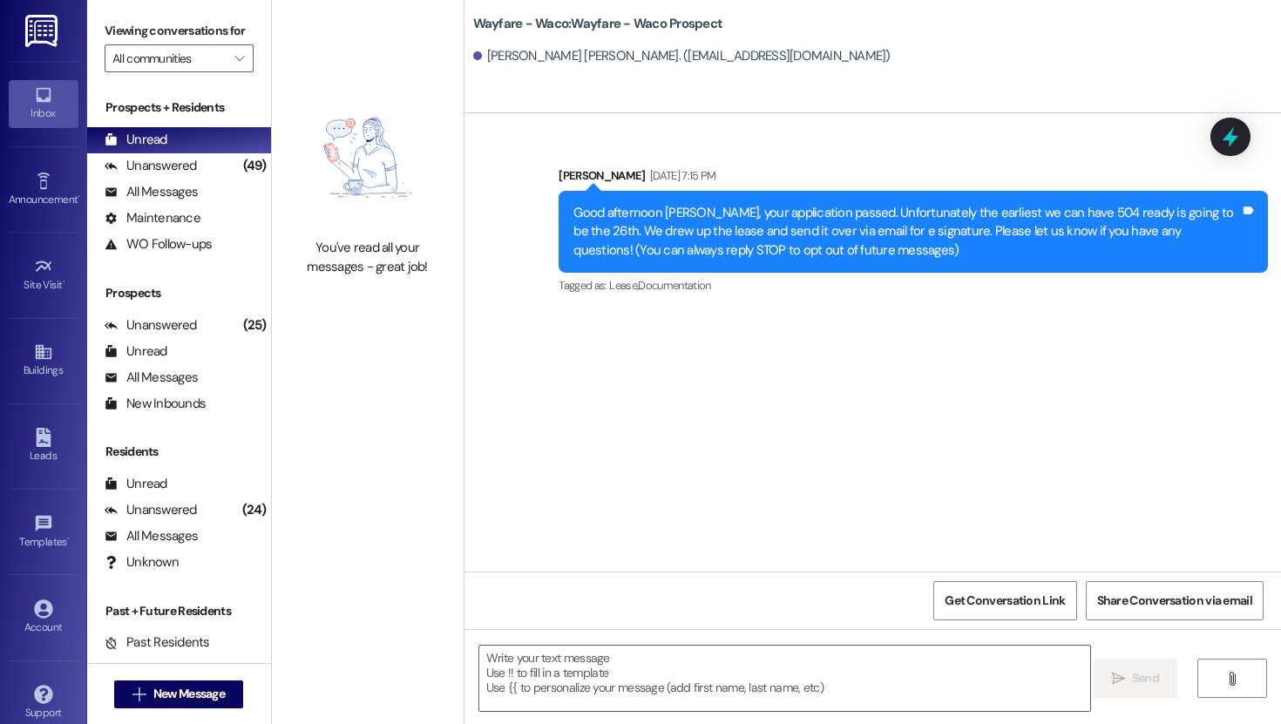
scroll to position [0, 0]
click at [573, 647] on textarea at bounding box center [784, 678] width 611 height 65
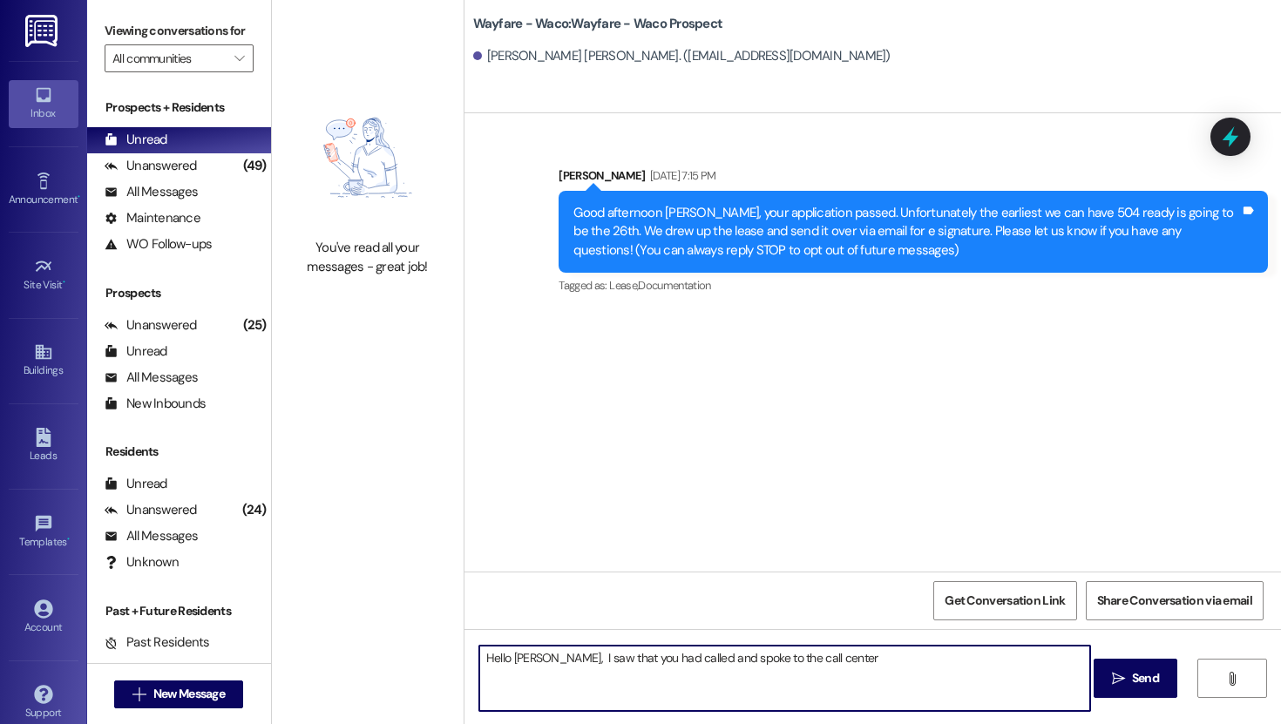
click at [674, 647] on textarea "Hello [PERSON_NAME], I saw that you had called and spoke to the call center" at bounding box center [784, 678] width 611 height 65
click at [897, 647] on textarea "Hello [PERSON_NAME], I saw that you had called yesterdasy and spoke to the call…" at bounding box center [784, 678] width 611 height 65
click at [557, 647] on textarea "Hello [PERSON_NAME], I saw that you had called yesterdasy and spoke to the call…" at bounding box center [784, 678] width 611 height 65
click at [726, 647] on textarea "Hello [PERSON_NAME], I just saw that you had called yesterdasy and spoke to the…" at bounding box center [784, 678] width 611 height 65
click at [745, 647] on textarea "Hello [PERSON_NAME], I just saw that you had called yesterdasy and spoke to the…" at bounding box center [784, 678] width 611 height 65
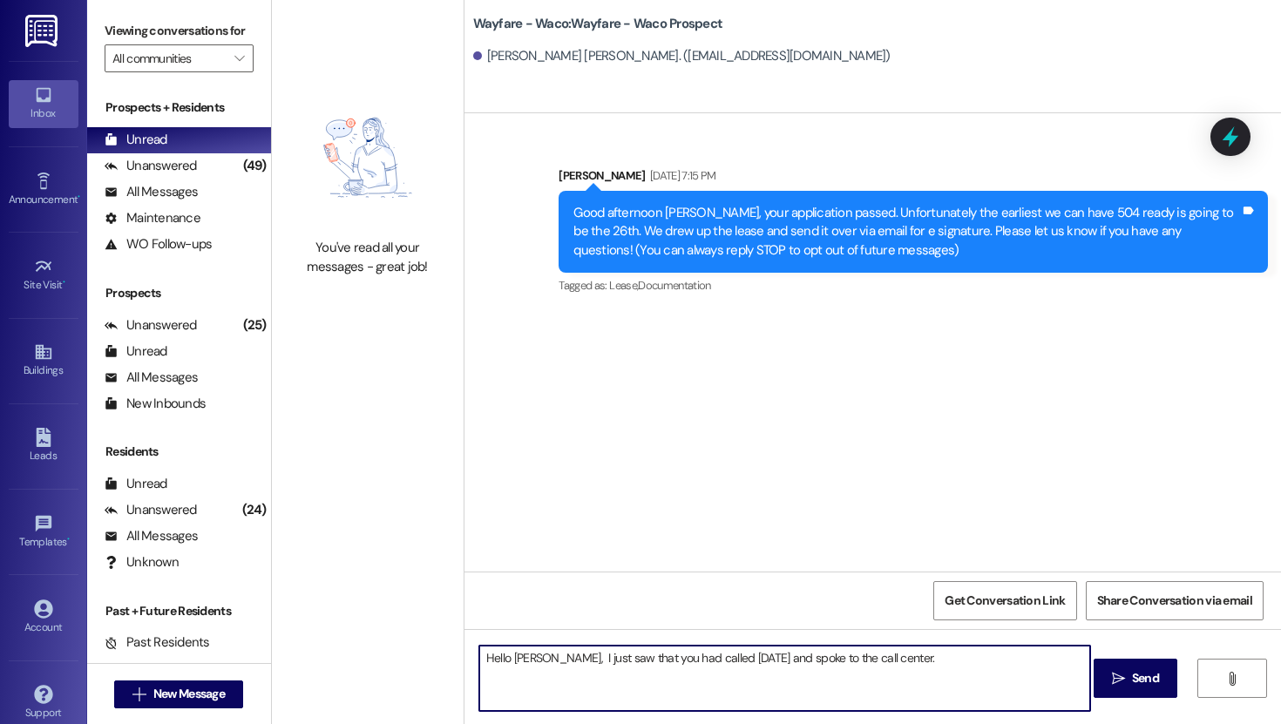
click at [900, 647] on textarea "Hello [PERSON_NAME], I just saw that you had called [DATE] and spoke to the cal…" at bounding box center [784, 678] width 611 height 65
click at [931, 647] on textarea "Hello [PERSON_NAME], I just saw that you had called [DATE] and spoke to the cal…" at bounding box center [784, 678] width 611 height 65
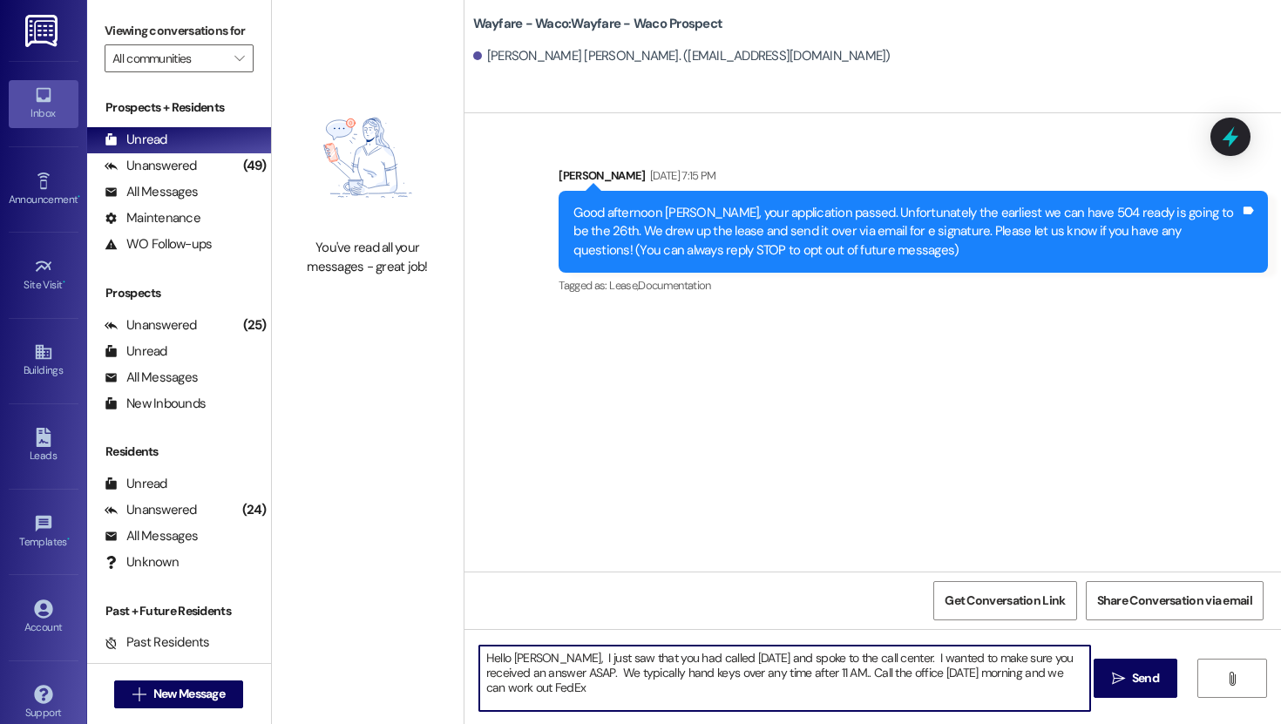
click at [543, 647] on textarea "Hello [PERSON_NAME], I just saw that you had called [DATE] and spoke to the cal…" at bounding box center [784, 678] width 611 height 65
click at [979, 647] on textarea "Hello [PERSON_NAME], I just saw that you had called [DATE] and spoke to the cal…" at bounding box center [784, 678] width 611 height 65
click at [807, 647] on textarea "Hello [PERSON_NAME], I just saw that you had called [DATE] and spoke to the cal…" at bounding box center [784, 678] width 611 height 65
click at [984, 647] on textarea "Hello [PERSON_NAME], I just saw that you had called [DATE] and spoke to the cal…" at bounding box center [784, 678] width 611 height 65
click at [571, 647] on textarea "Hello [PERSON_NAME], I just saw that you had called [DATE] and spoke to the cal…" at bounding box center [784, 678] width 611 height 65
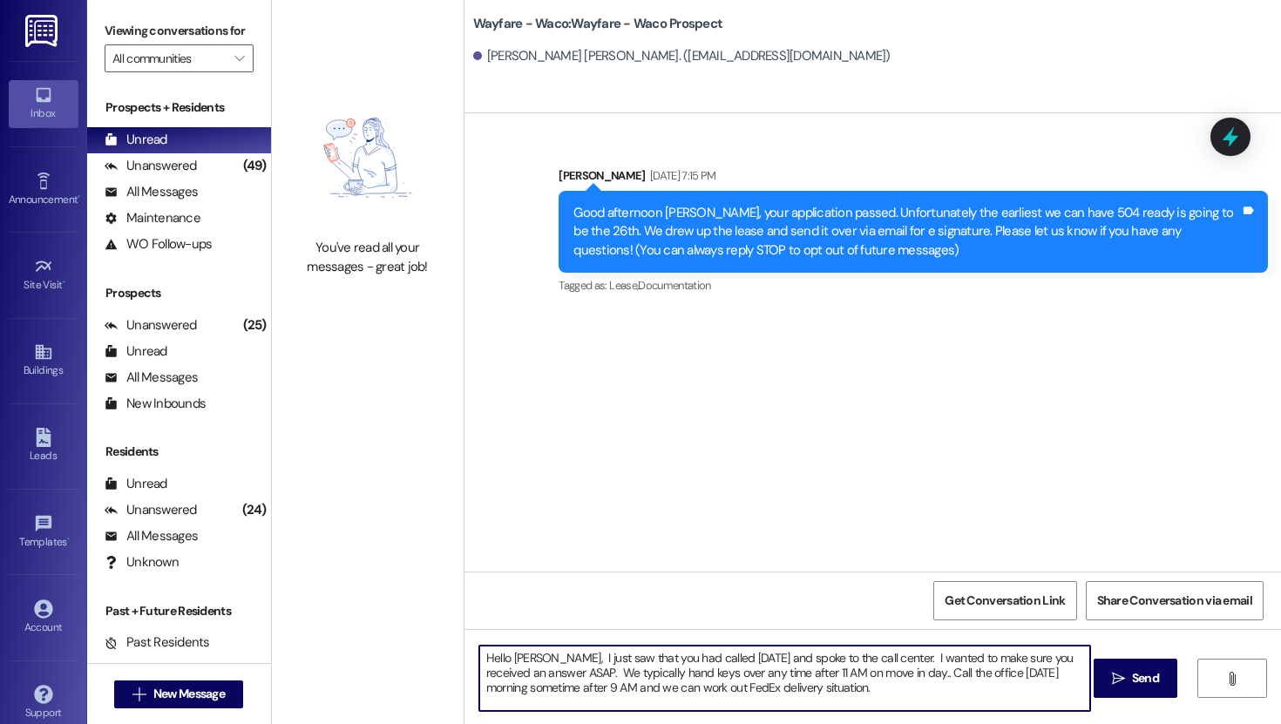
click at [716, 647] on textarea "Hello [PERSON_NAME], I just saw that you had called [DATE] and spoke to the cal…" at bounding box center [784, 678] width 611 height 65
click at [977, 647] on textarea "Hello [PERSON_NAME], I just saw that you had called [DATE] and spoke to the cal…" at bounding box center [784, 678] width 611 height 65
click at [895, 647] on textarea "Hello [PERSON_NAME], I just saw that you had called [DATE] and spoke to the cal…" at bounding box center [784, 678] width 611 height 65
click at [918, 647] on textarea "Hello [PERSON_NAME], I just saw that you had called [DATE] and spoke to the cal…" at bounding box center [784, 678] width 611 height 65
click at [901, 647] on textarea "Hello [PERSON_NAME], I just saw that you had called [DATE] and spoke to the cal…" at bounding box center [784, 678] width 611 height 65
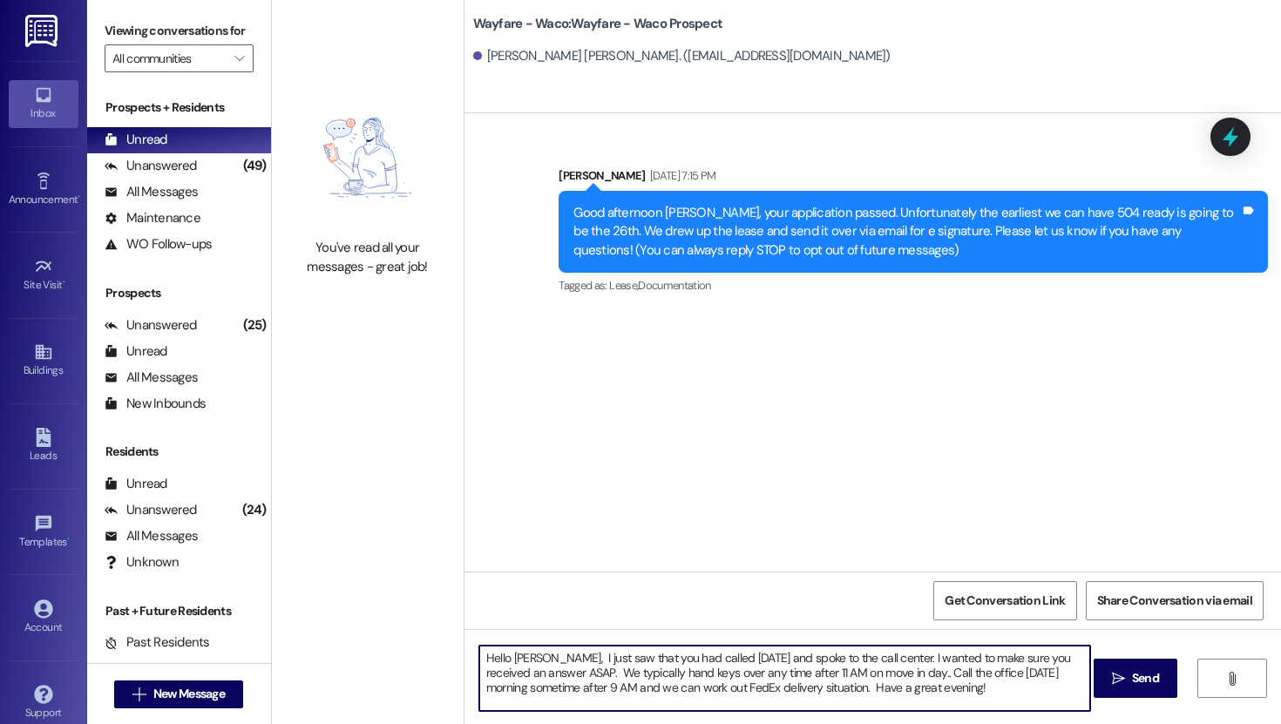
click at [564, 647] on textarea "Hello [PERSON_NAME], I just saw that you had called [DATE] and spoke to the cal…" at bounding box center [784, 678] width 611 height 65
click at [870, 647] on textarea "Hello [PERSON_NAME], I just saw that you had called [DATE] and spoke to the cal…" at bounding box center [784, 678] width 611 height 65
click at [953, 647] on textarea "Hello [PERSON_NAME], I just saw that you had called [DATE] and spoke to the cal…" at bounding box center [784, 678] width 611 height 65
click at [517, 647] on textarea "Hello [PERSON_NAME], I just saw that you had called [DATE] and spoke to the cal…" at bounding box center [784, 678] width 611 height 65
click at [652, 647] on textarea "Hello [PERSON_NAME], I just saw that you had called [DATE] and spoke to the cal…" at bounding box center [784, 678] width 611 height 65
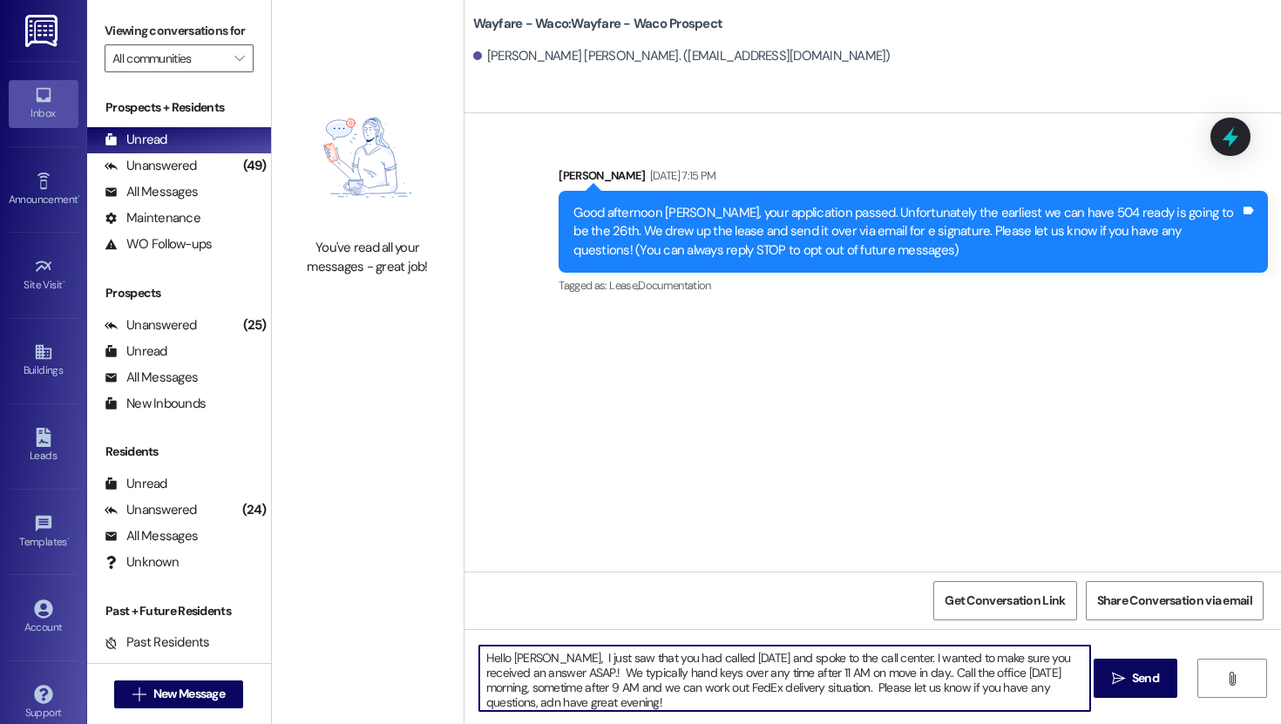
click at [518, 647] on textarea "Hello [PERSON_NAME], I just saw that you had called [DATE] and spoke to the cal…" at bounding box center [784, 678] width 611 height 65
click at [740, 647] on textarea "Hello [PERSON_NAME], I just saw that you had called [DATE] and spoke to the cal…" at bounding box center [784, 678] width 611 height 65
click at [553, 647] on textarea "Hello [PERSON_NAME], I just saw that you had called [DATE] and spoke to the cal…" at bounding box center [784, 678] width 611 height 65
click at [500, 647] on textarea "Hello [PERSON_NAME], I just saw that you had called [DATE] and spoke to the cal…" at bounding box center [784, 678] width 611 height 65
type textarea "Hey [PERSON_NAME], I just saw that you had called [DATE] and spoke to the call …"
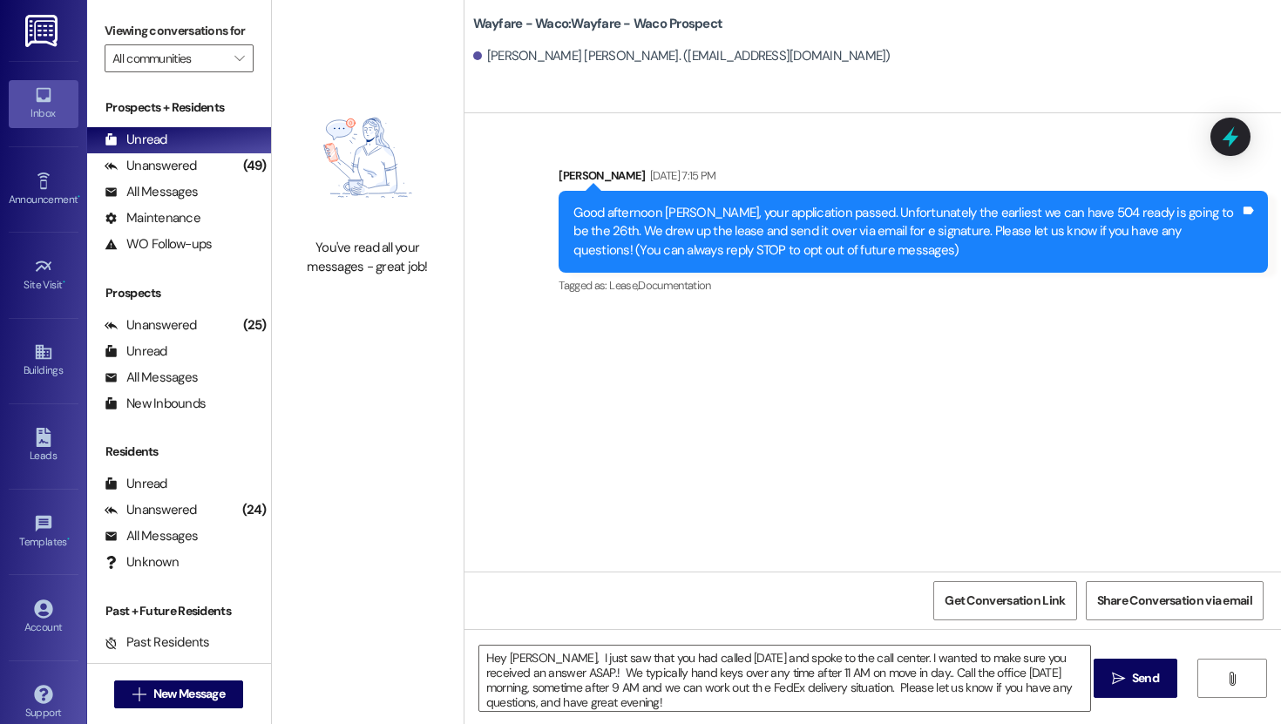
click at [1127, 647] on div "Hey [PERSON_NAME], I just saw that you had called [DATE] and spoke to the call …" at bounding box center [872, 694] width 816 height 131
click at [1127, 647] on button " Send" at bounding box center [1135, 678] width 85 height 39
